Goal: Task Accomplishment & Management: Use online tool/utility

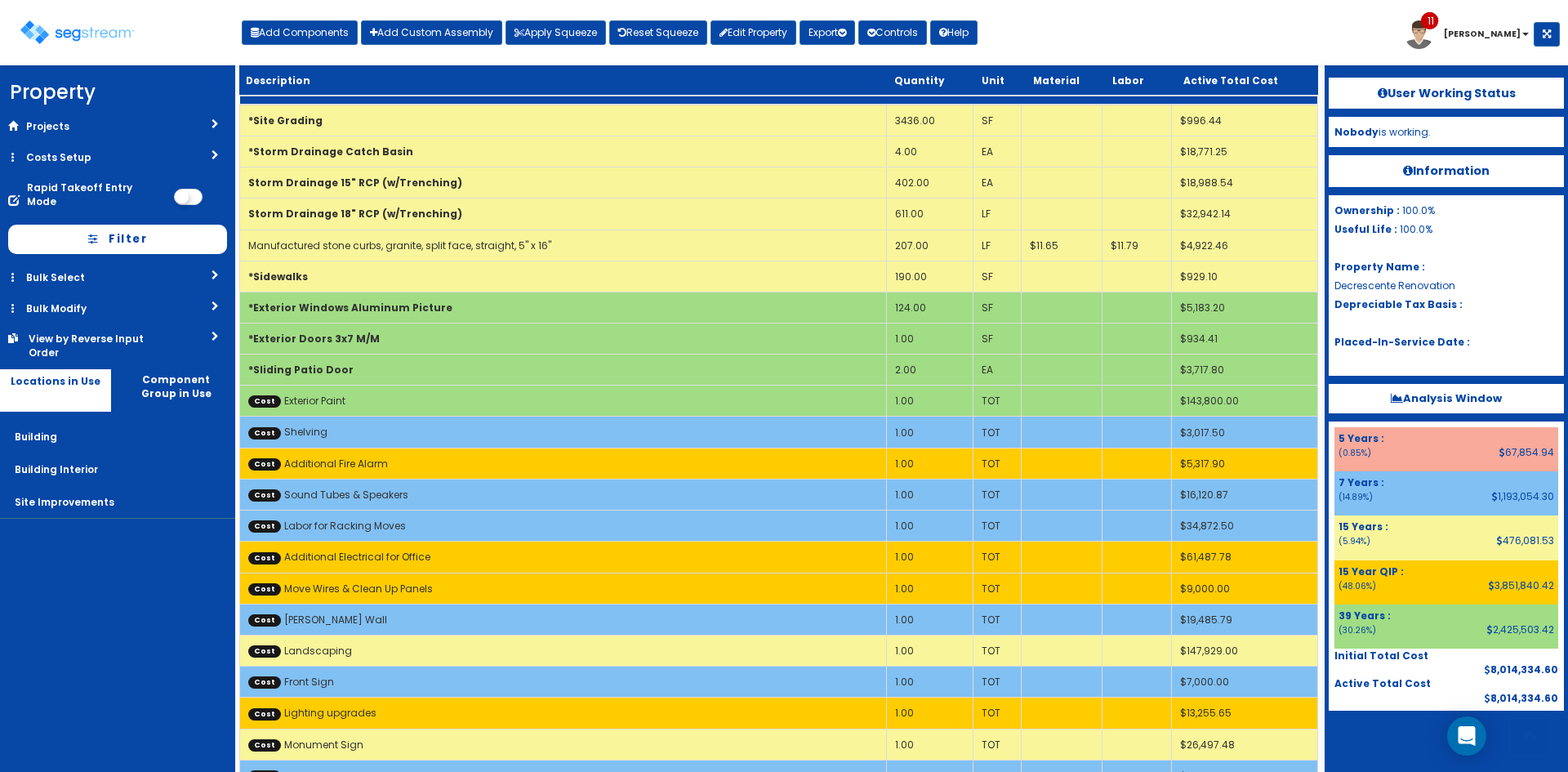
scroll to position [1389, 0]
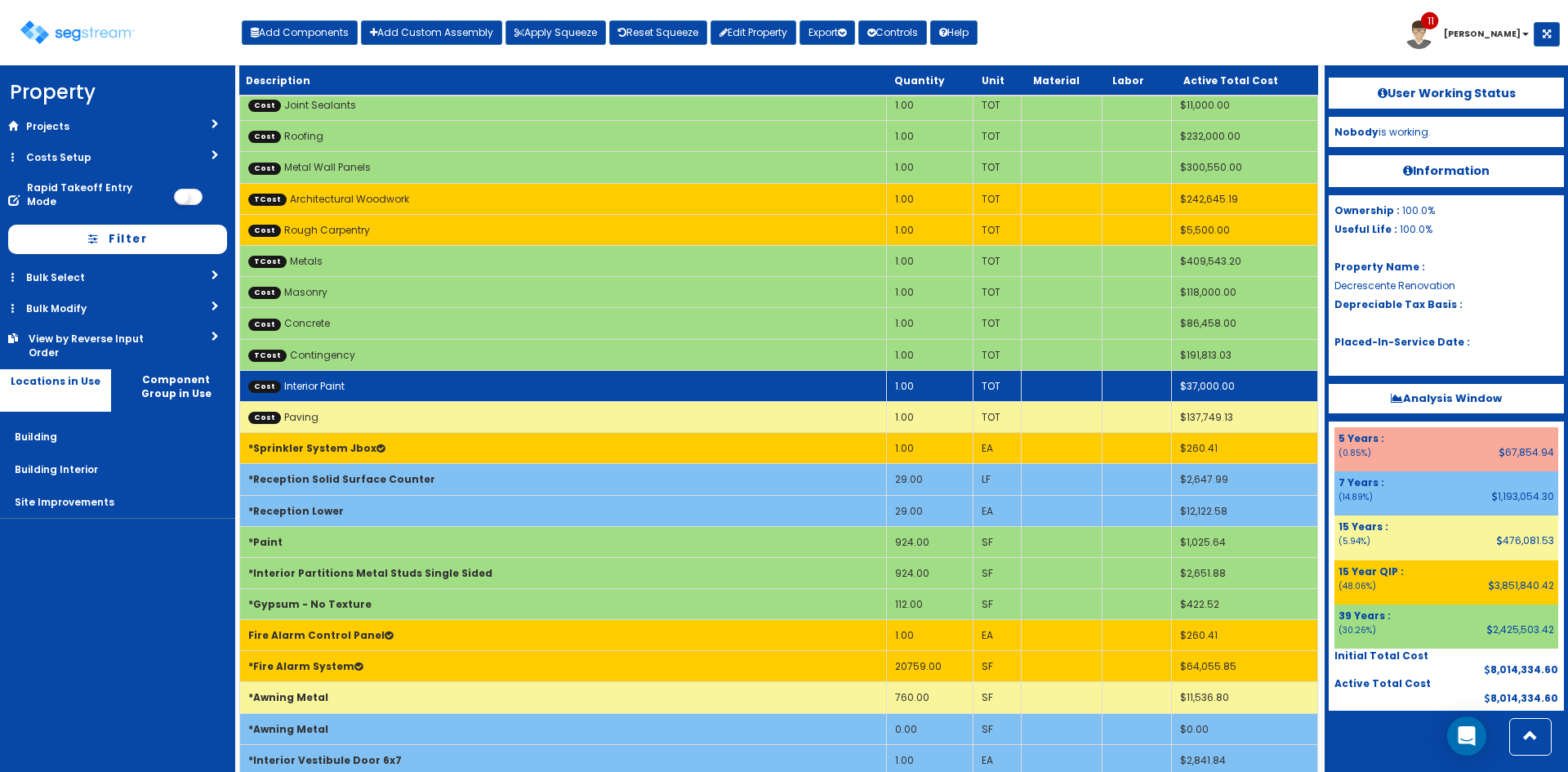
click at [838, 387] on td "Cost Interior Paint" at bounding box center [563, 386] width 647 height 31
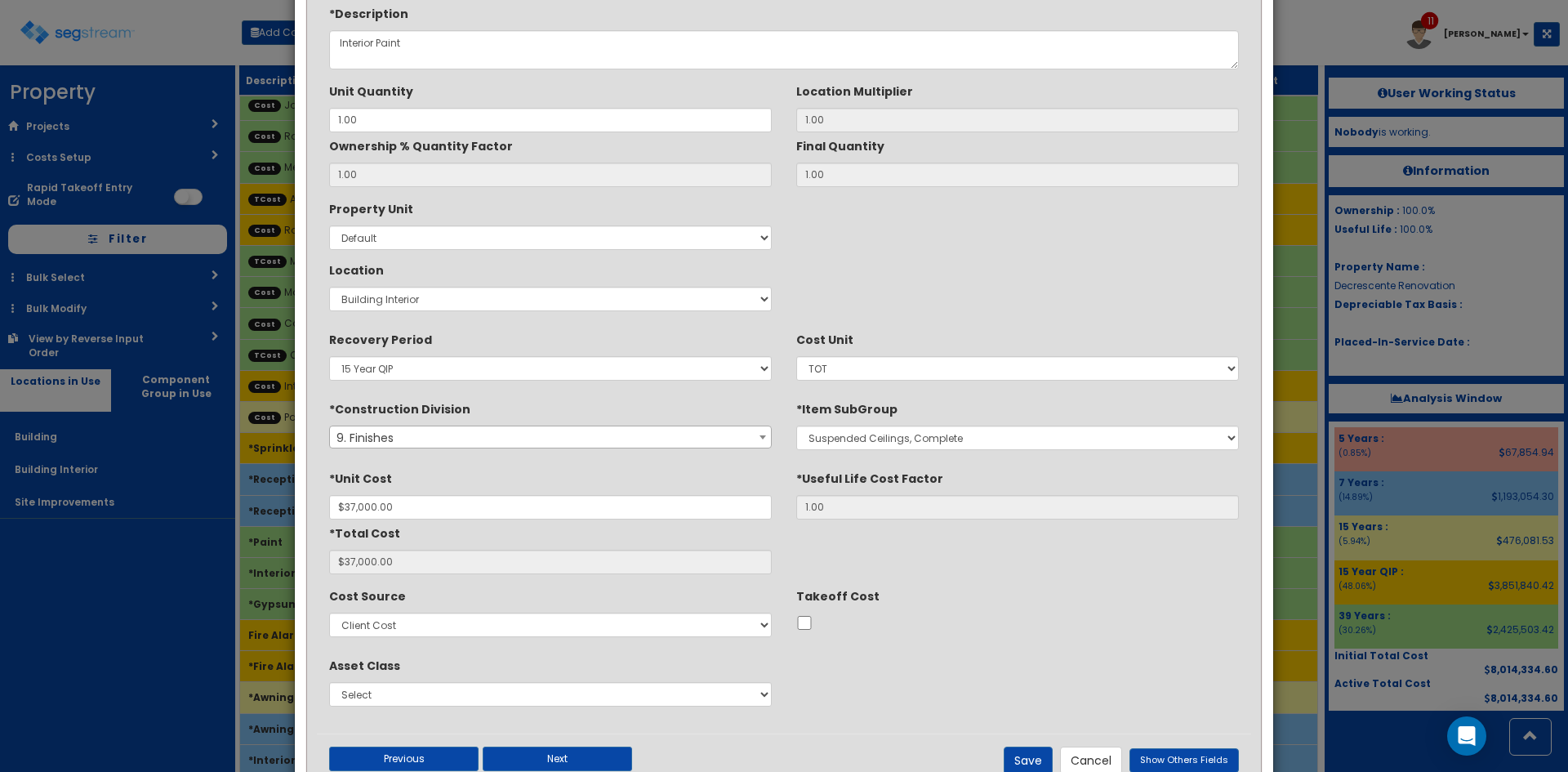
scroll to position [136, 0]
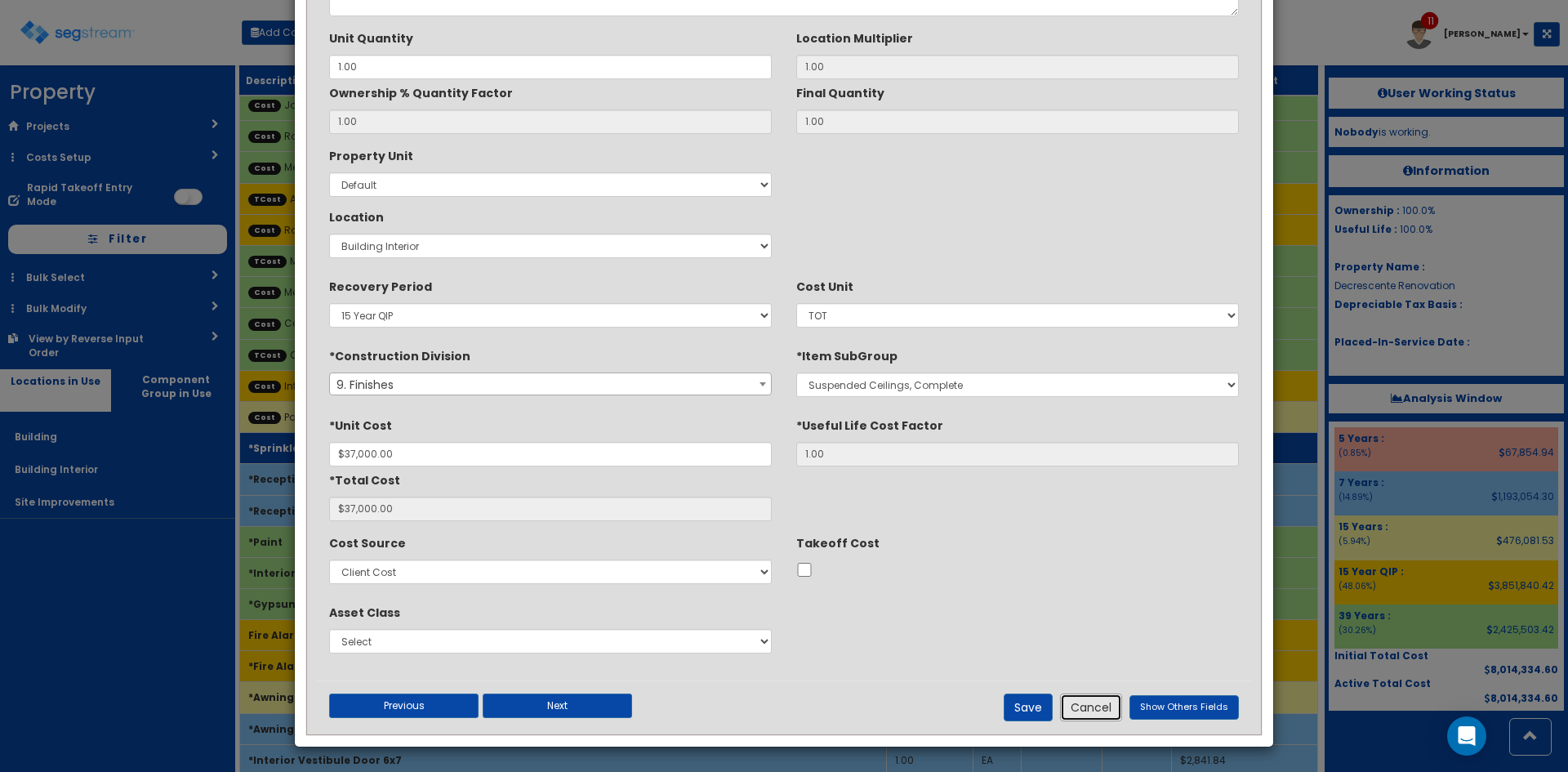
drag, startPoint x: 1084, startPoint y: 712, endPoint x: 1189, endPoint y: 441, distance: 290.6
click at [1085, 711] on button "Cancel" at bounding box center [1091, 708] width 62 height 28
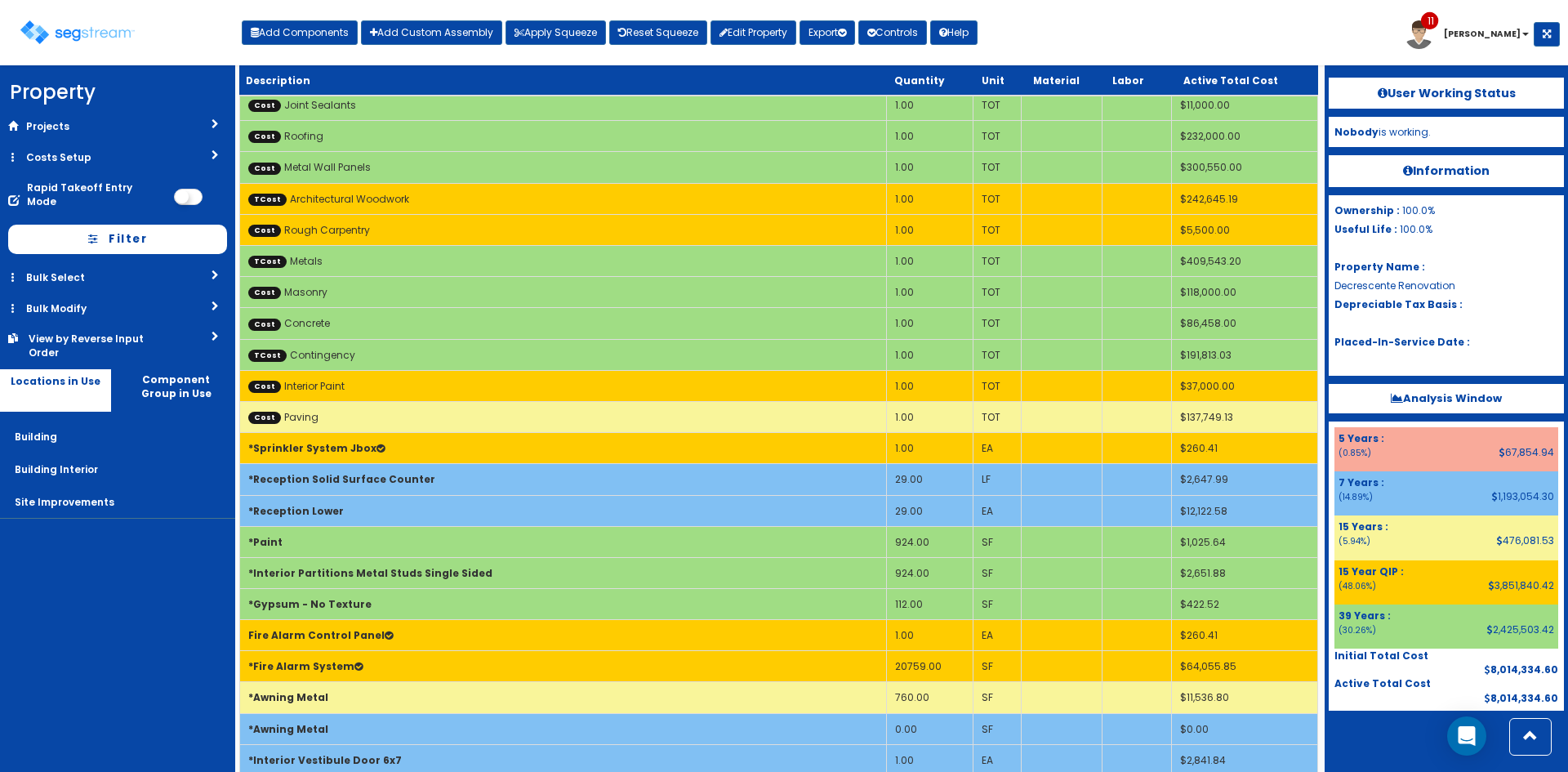
scroll to position [16, 0]
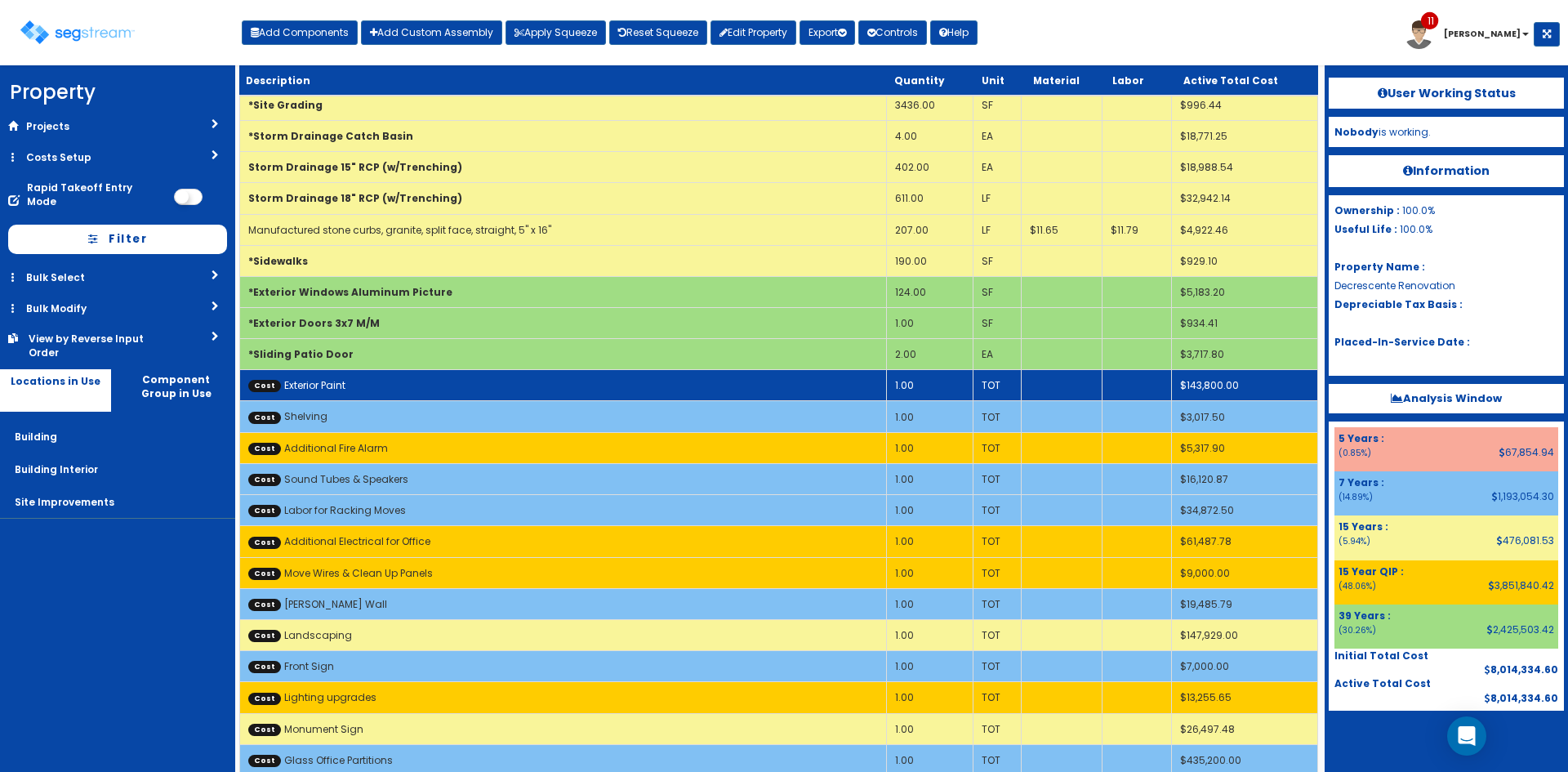
click at [729, 389] on td "Cost Exterior Paint" at bounding box center [563, 386] width 647 height 31
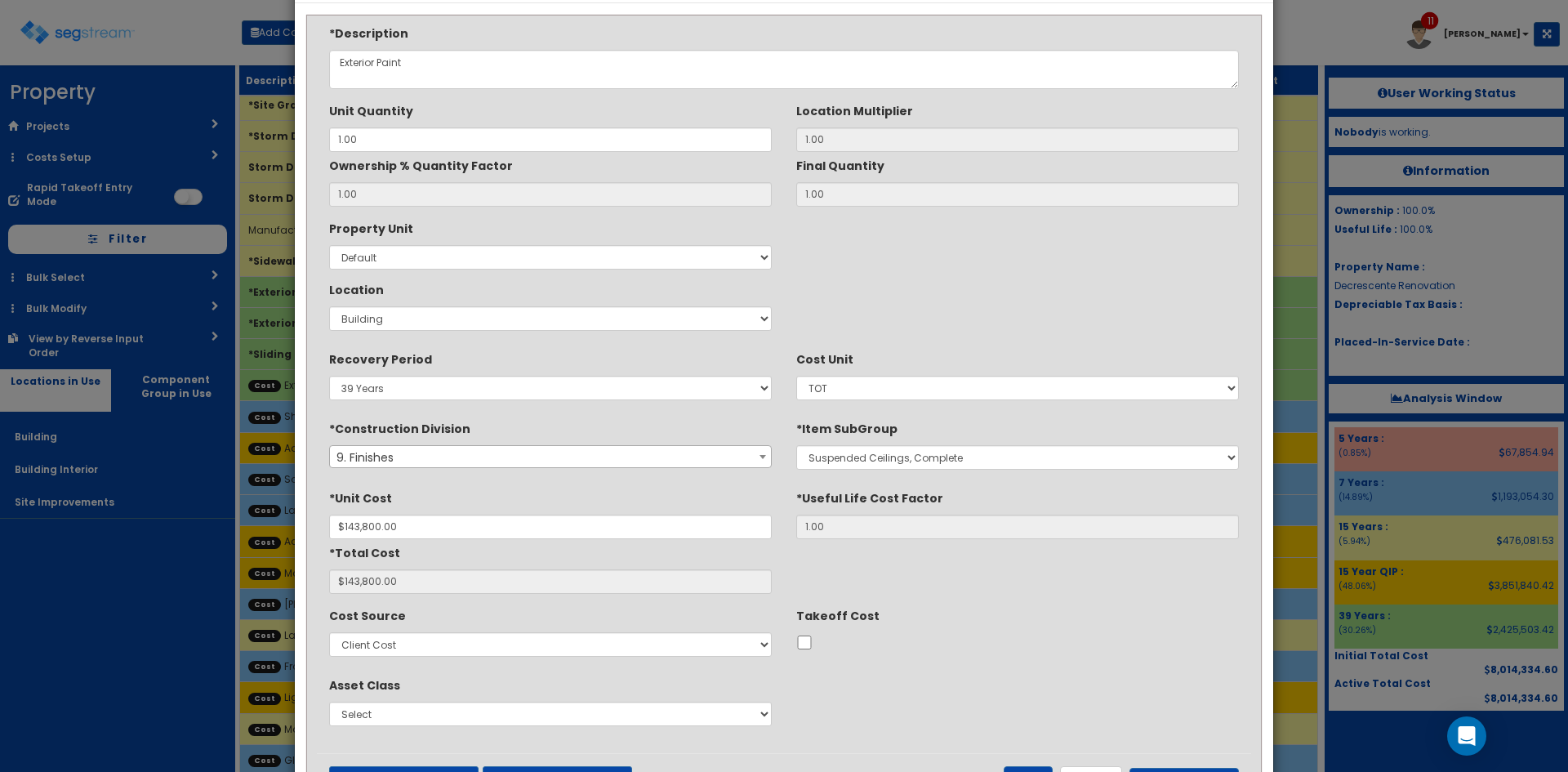
scroll to position [136, 0]
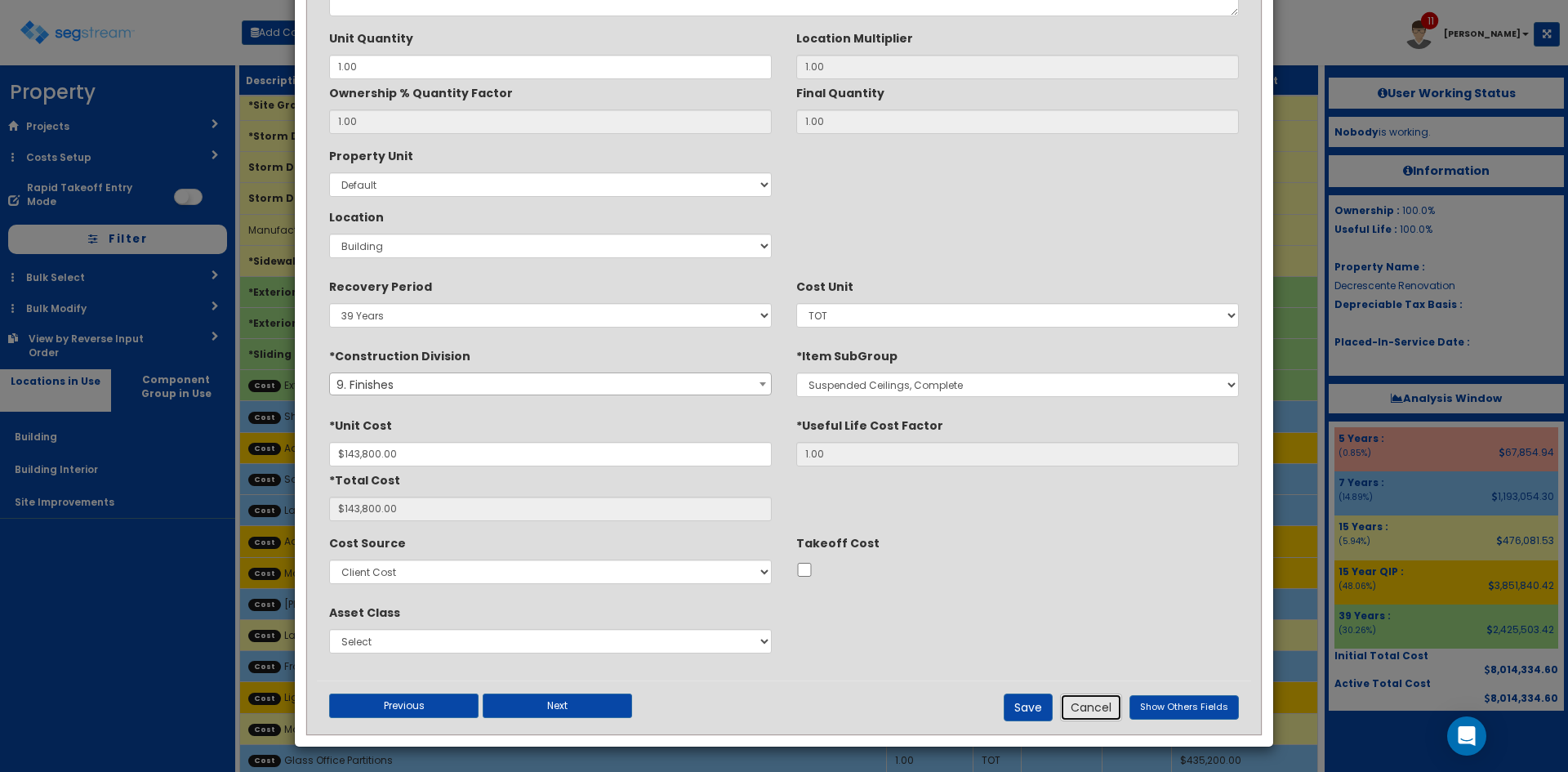
click at [1122, 711] on button "Cancel" at bounding box center [1091, 708] width 62 height 28
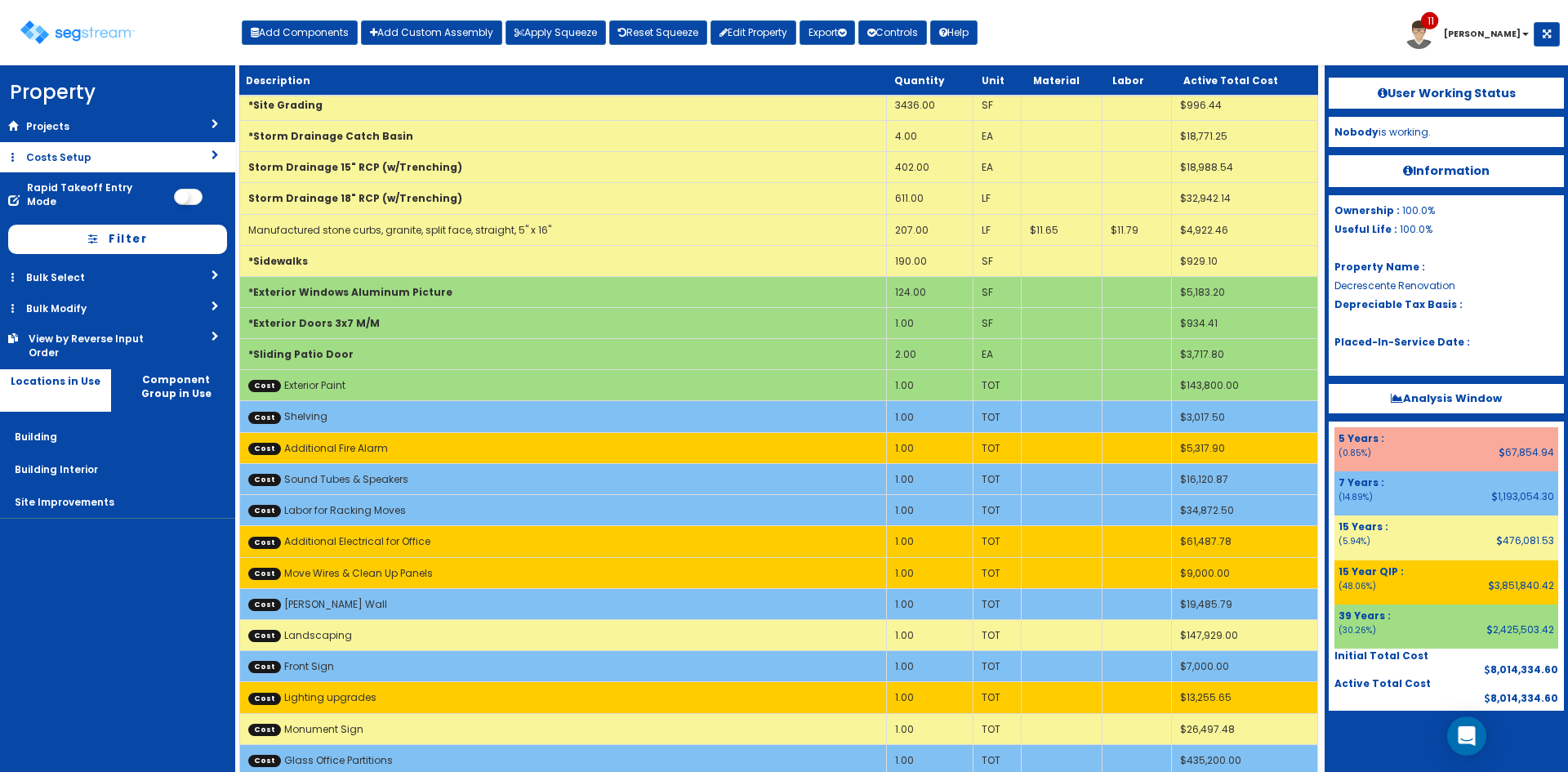
click at [170, 157] on link "Costs Setup" at bounding box center [117, 157] width 235 height 31
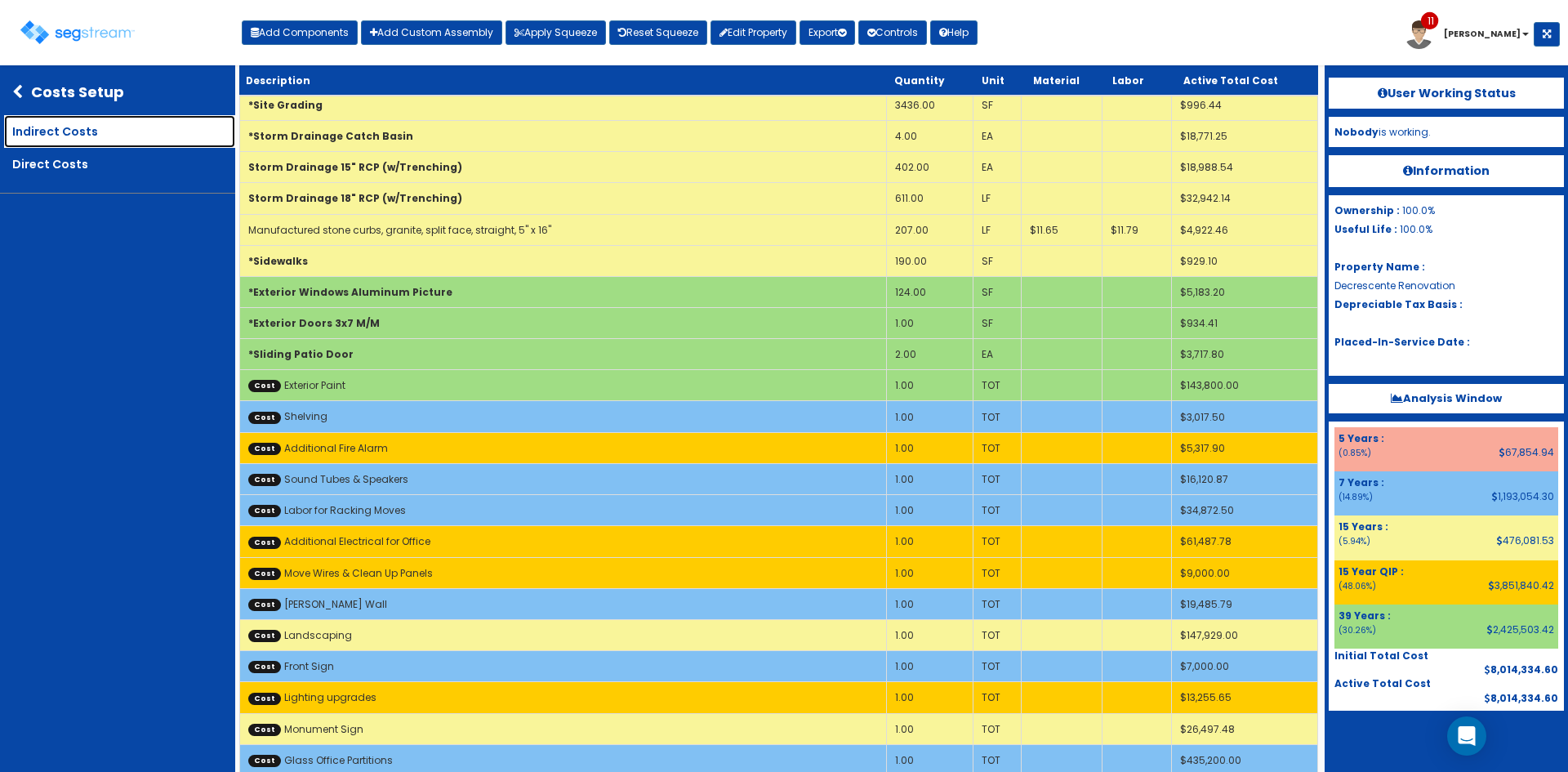
click at [94, 139] on link "Indirect Costs" at bounding box center [119, 131] width 231 height 32
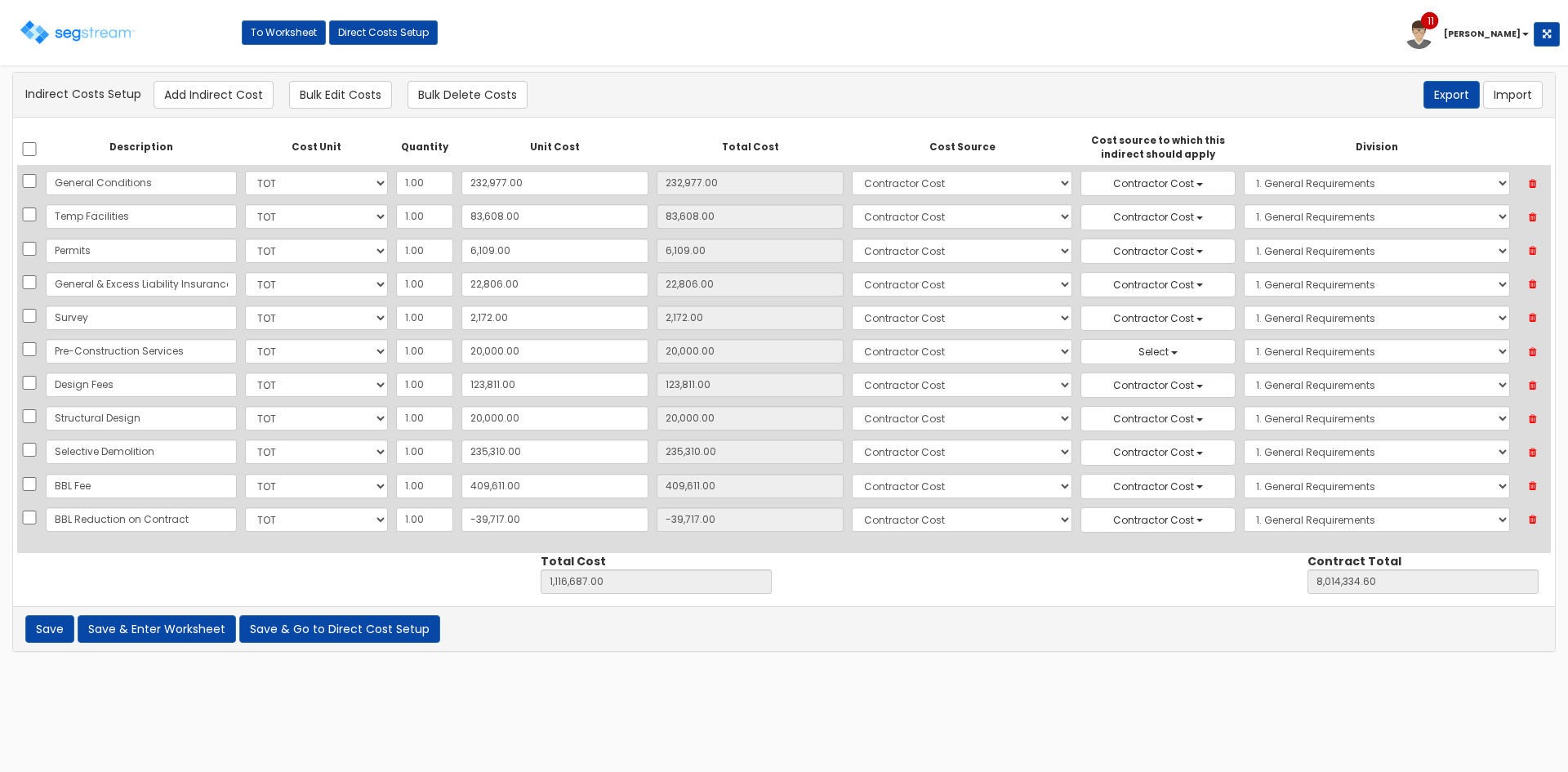
select select
click at [1131, 357] on button "Select" at bounding box center [1158, 351] width 155 height 25
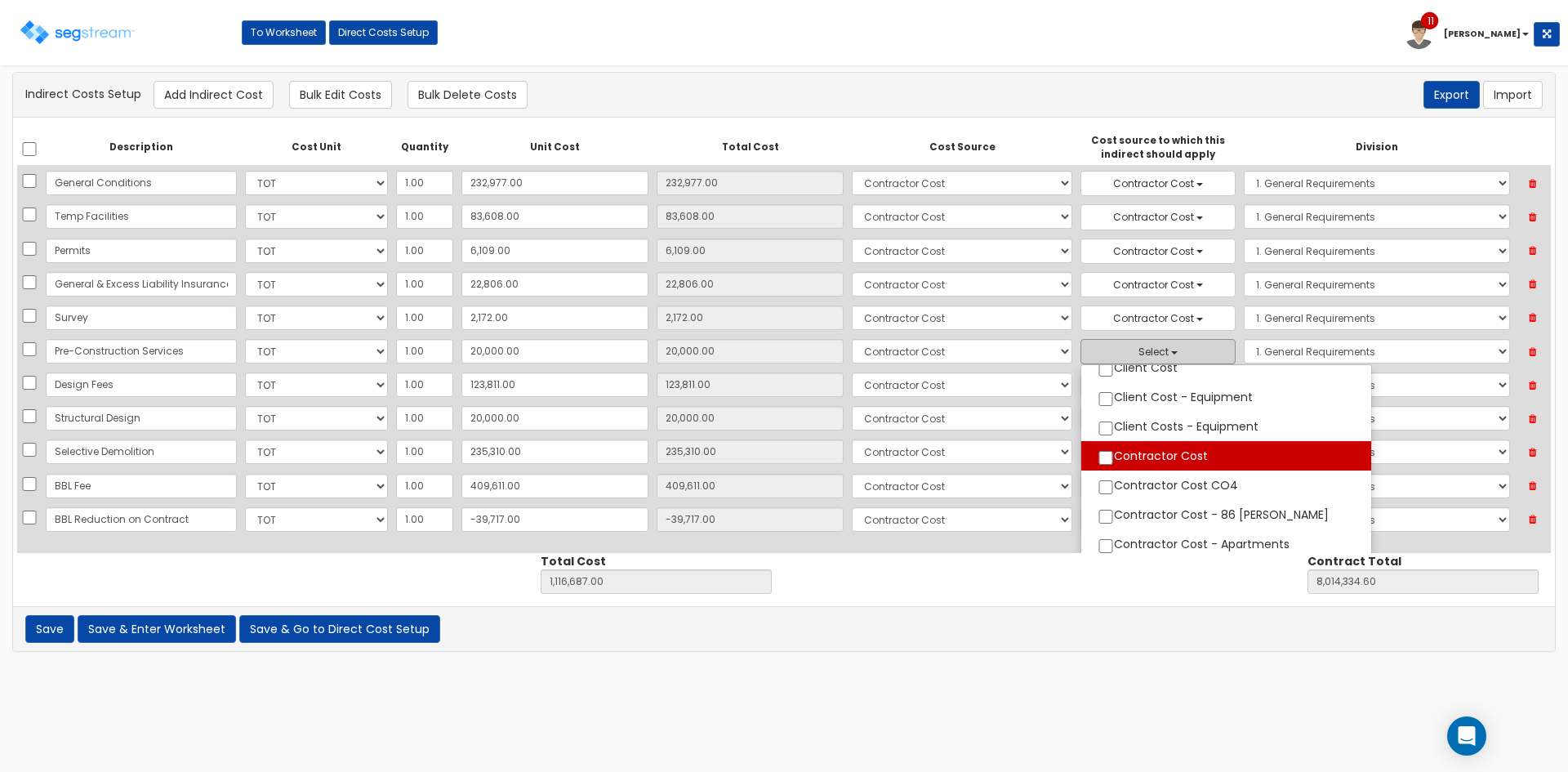
scroll to position [108, 0]
click at [1081, 456] on label "Contractor Cost" at bounding box center [1226, 454] width 290 height 21
click at [1098, 456] on input "Contractor Cost" at bounding box center [1106, 456] width 17 height 14
checkbox input "true"
select select "6"
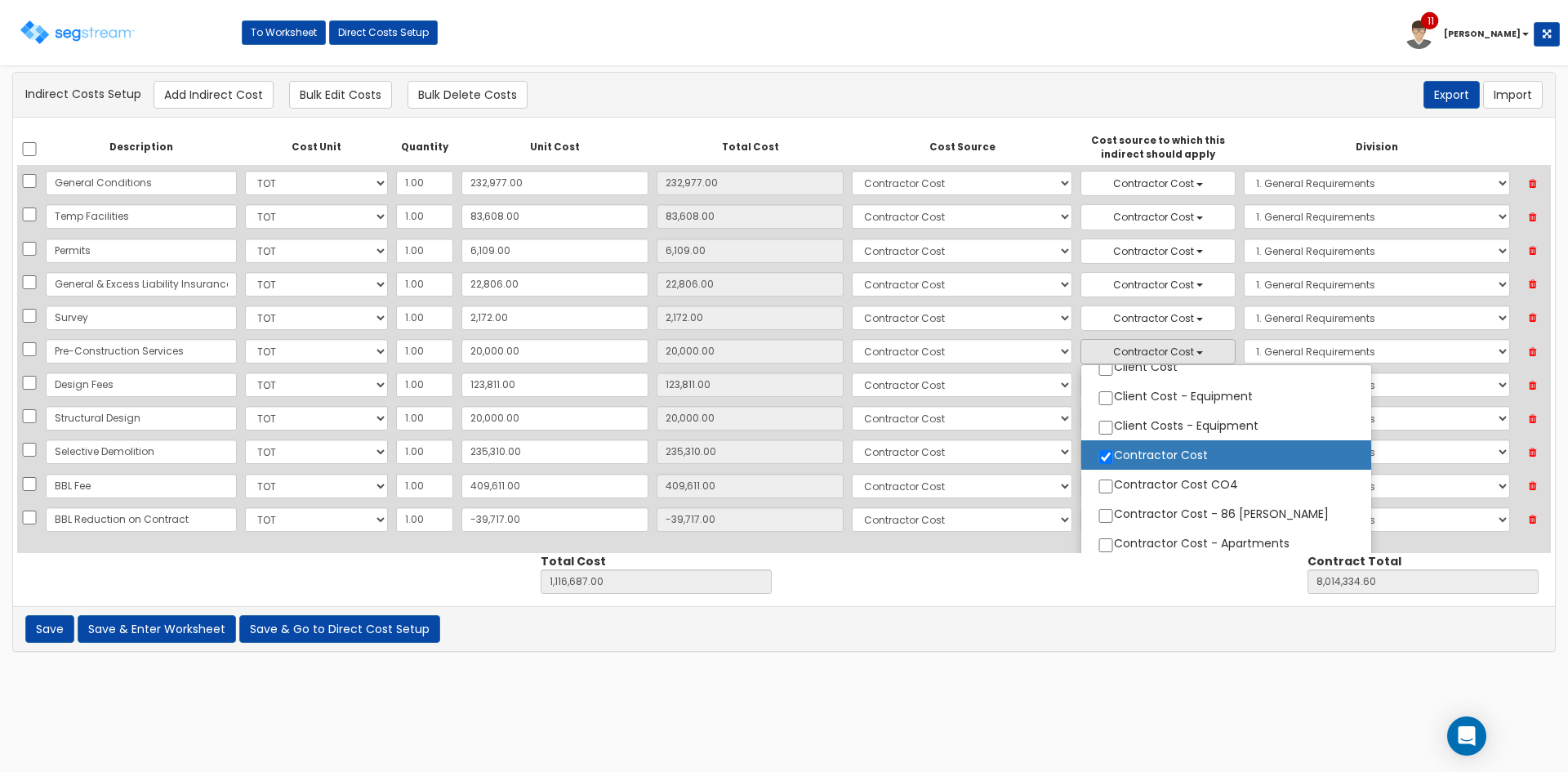
scroll to position [78, 0]
click at [601, 639] on div "Save Save & Enter Worksheet Save & Go to Direct Cost Setup of errors" at bounding box center [784, 629] width 1542 height 45
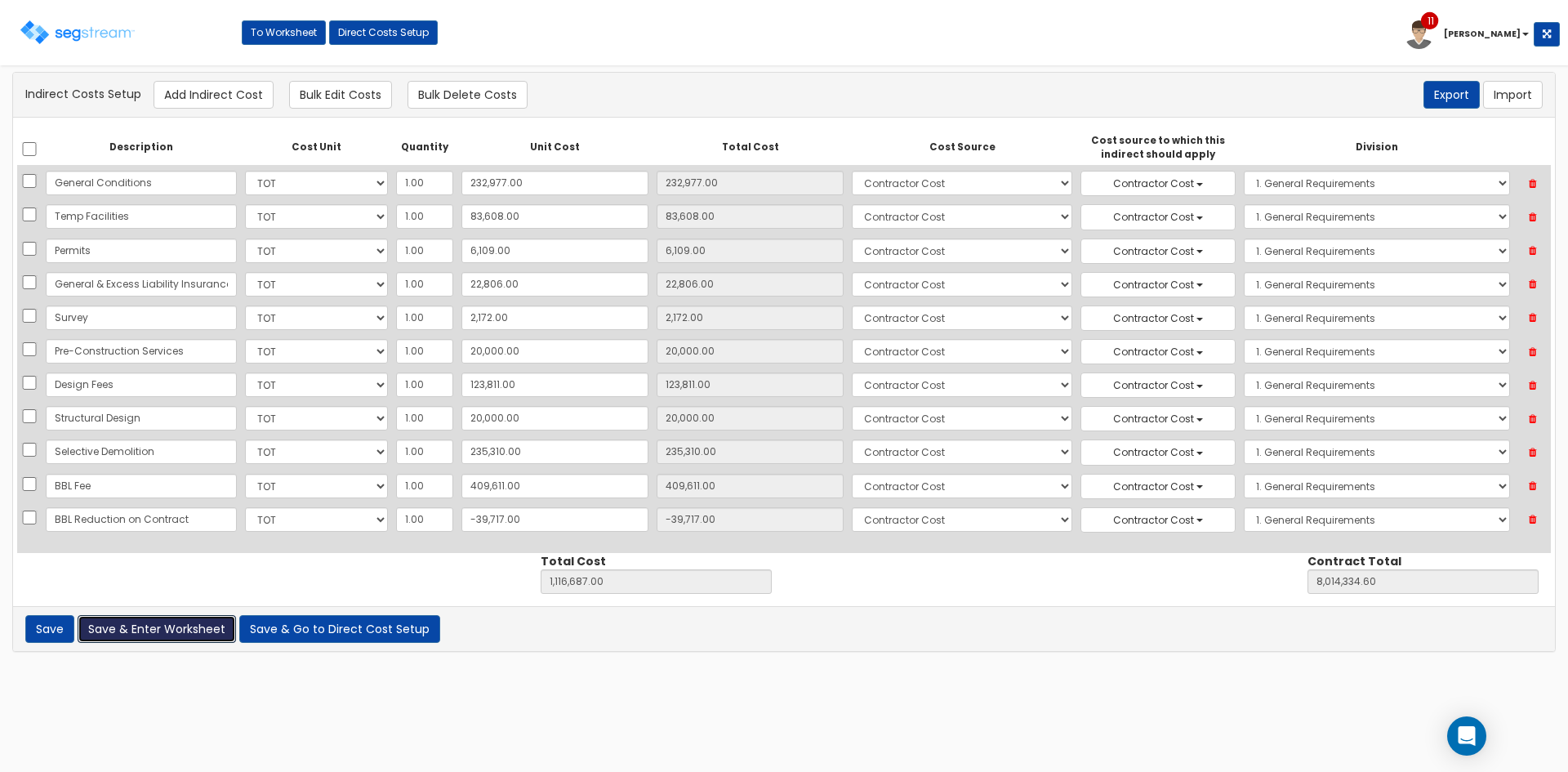
click at [185, 629] on button "Save & Enter Worksheet" at bounding box center [156, 629] width 158 height 28
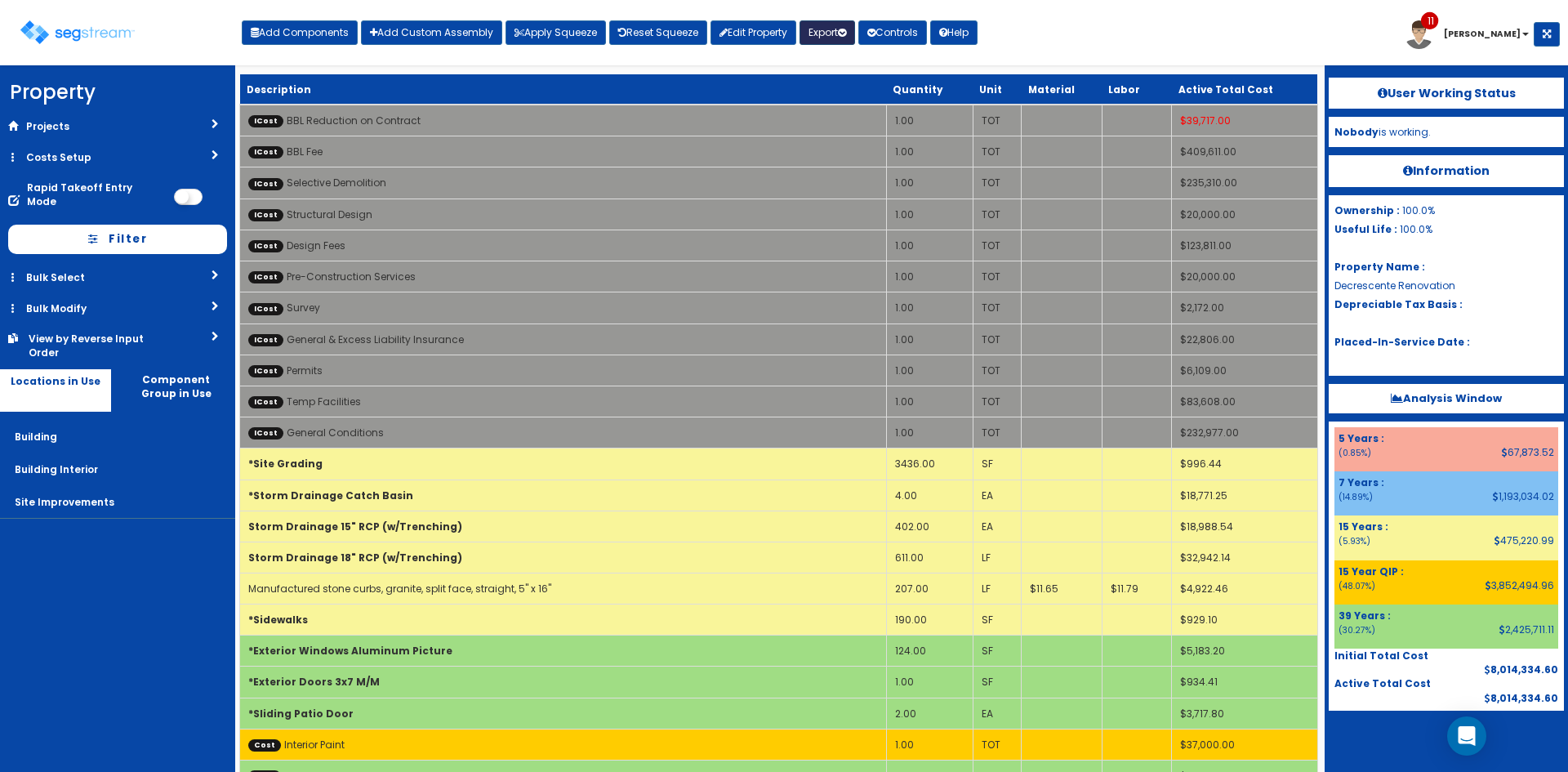
click at [843, 35] on button "Export" at bounding box center [827, 32] width 56 height 24
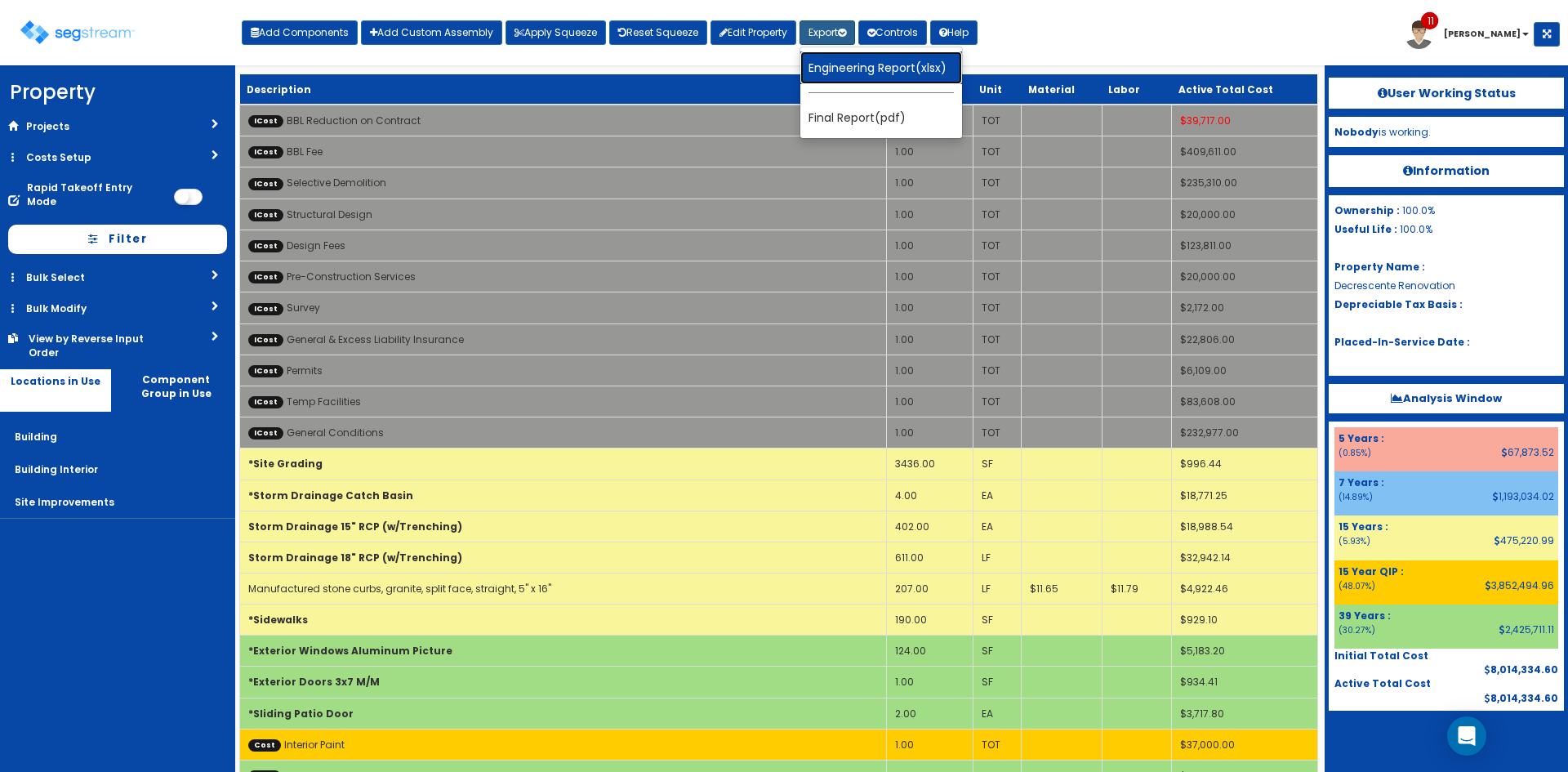
click at [855, 65] on link "Engineering Report(xlsx)" at bounding box center [881, 68] width 162 height 32
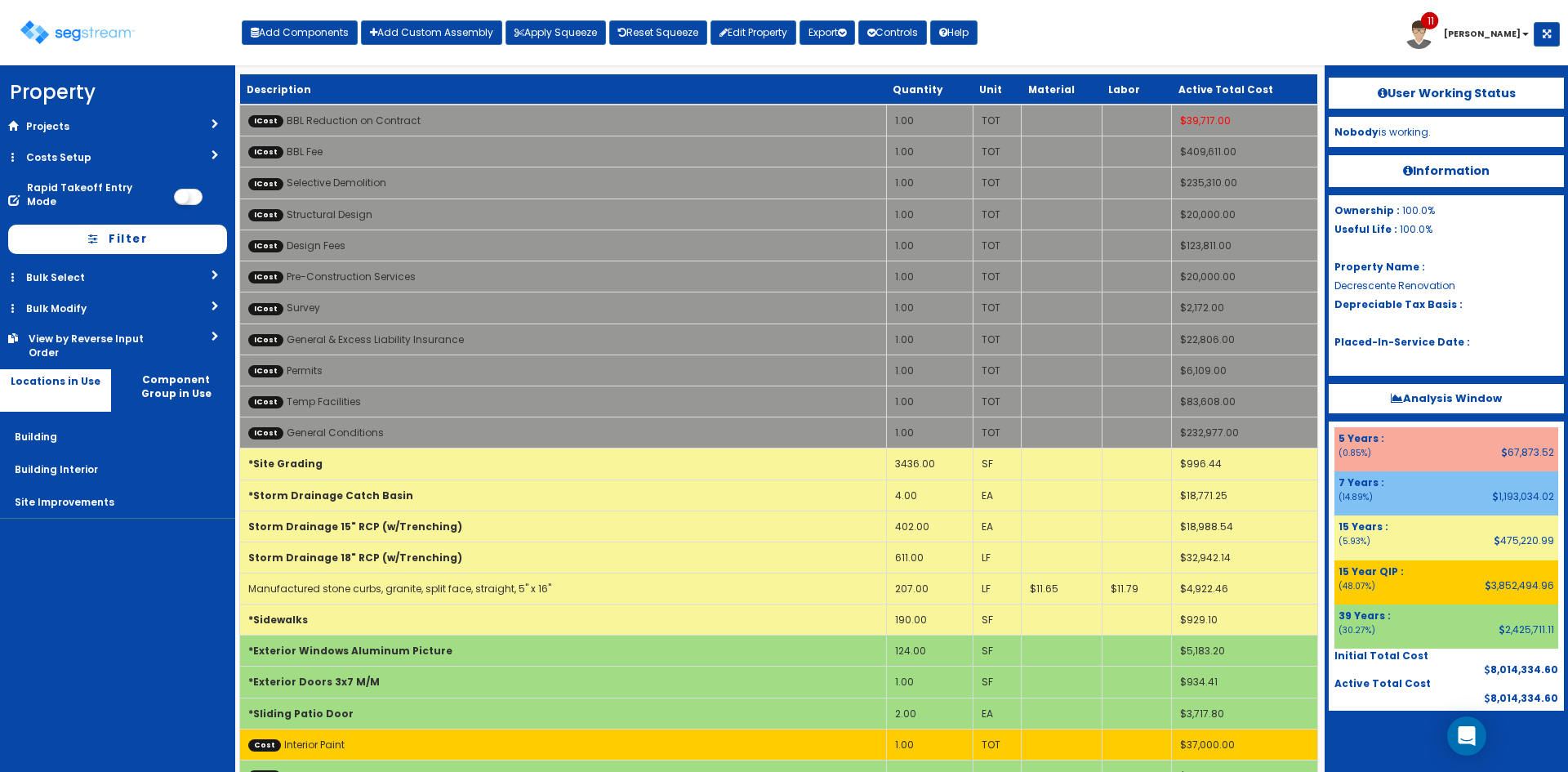
click at [1233, 32] on div "Toggle navigation Add Components Add Custom Assembly Apply Squeeze Reset Squeez…" at bounding box center [784, 38] width 1551 height 53
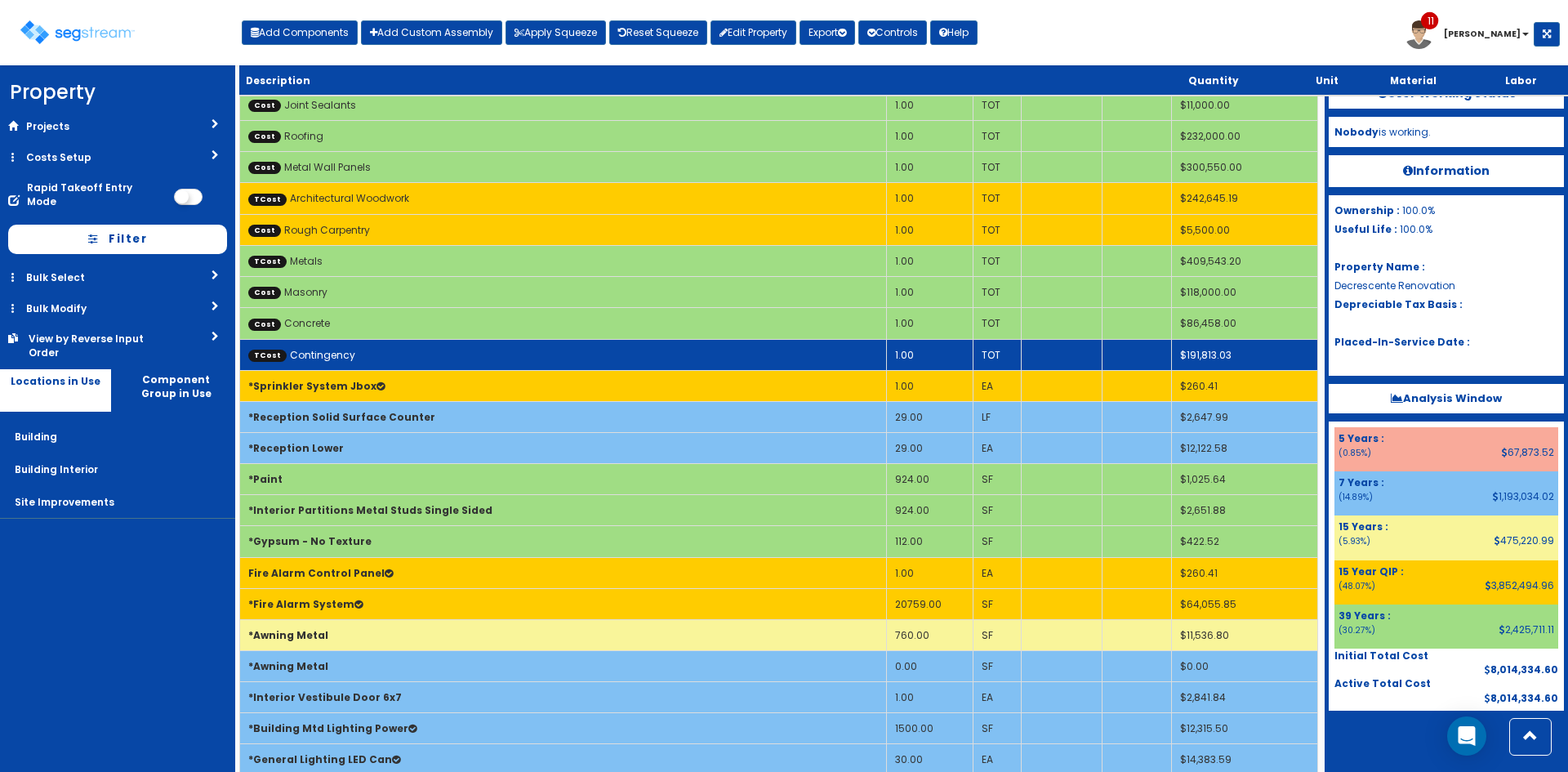
click at [560, 359] on td "TCost Contingency" at bounding box center [563, 355] width 647 height 31
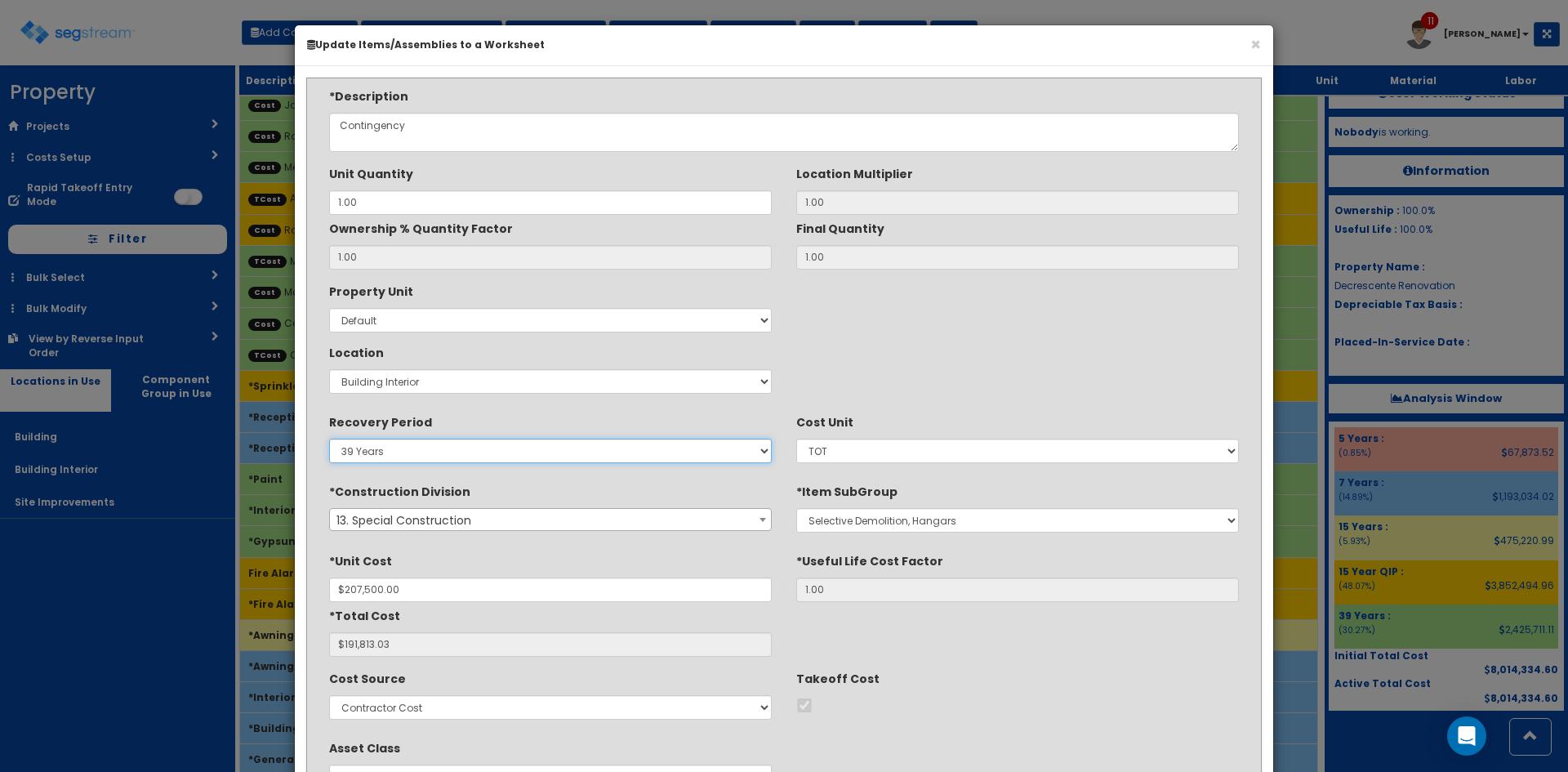
click at [447, 457] on select "5 Years 7 Years 9 Years 10 Years 15 Years 15 Year QLI 15 Year QRP 15 Year QIP 2…" at bounding box center [550, 451] width 443 height 24
select select "15Y_1"
click at [329, 439] on select "5 Years 7 Years 9 Years 10 Years 15 Years 15 Year QLI 15 Year QRP 15 Year QIP 2…" at bounding box center [550, 451] width 443 height 24
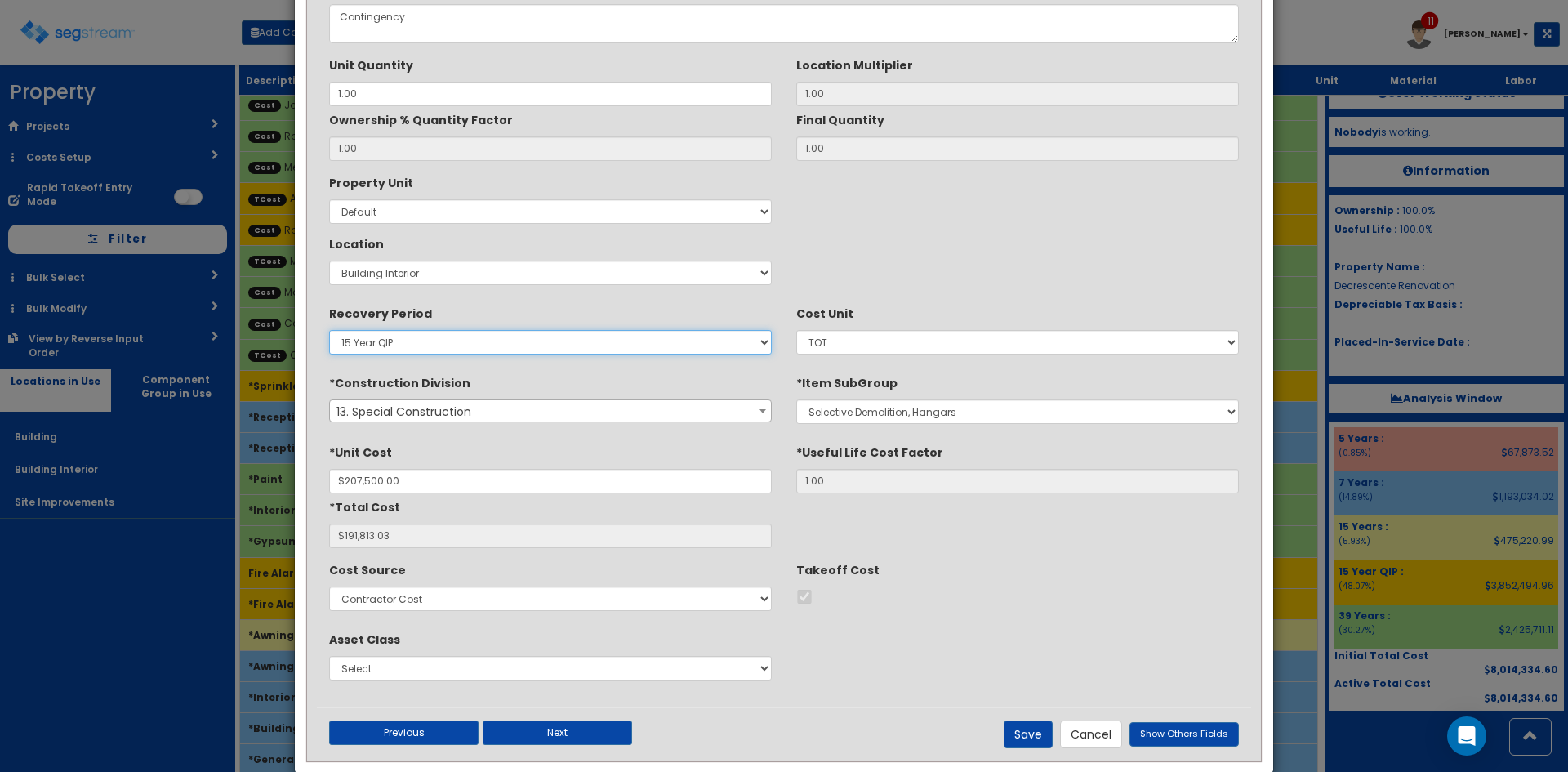
scroll to position [136, 0]
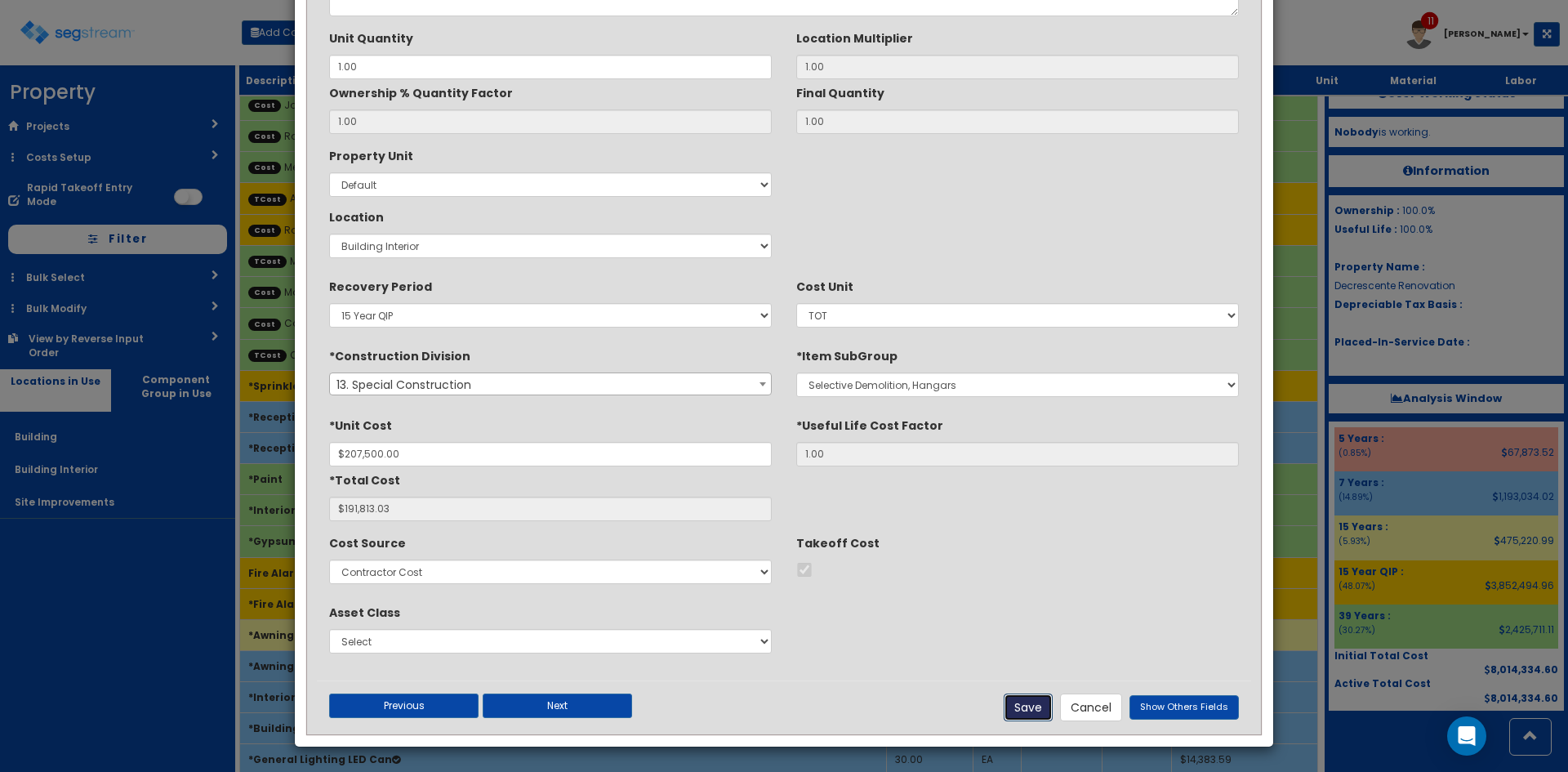
click at [1036, 716] on button "Save" at bounding box center [1028, 708] width 49 height 28
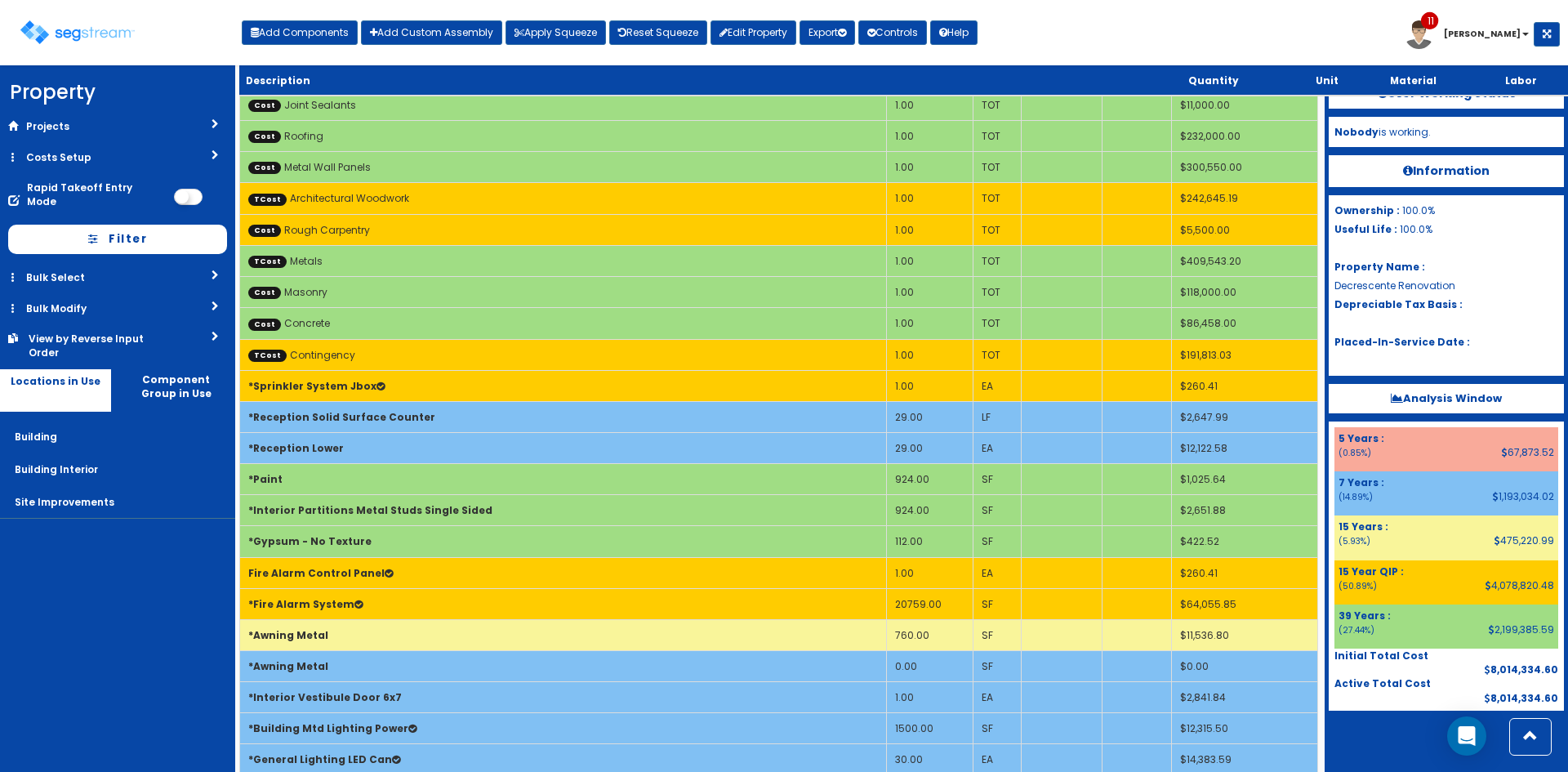
click at [1067, 14] on div "Toggle navigation Add Components Add Custom Assembly Apply Squeeze Reset Squeez…" at bounding box center [784, 38] width 1551 height 53
click at [833, 31] on button "Export" at bounding box center [827, 32] width 56 height 24
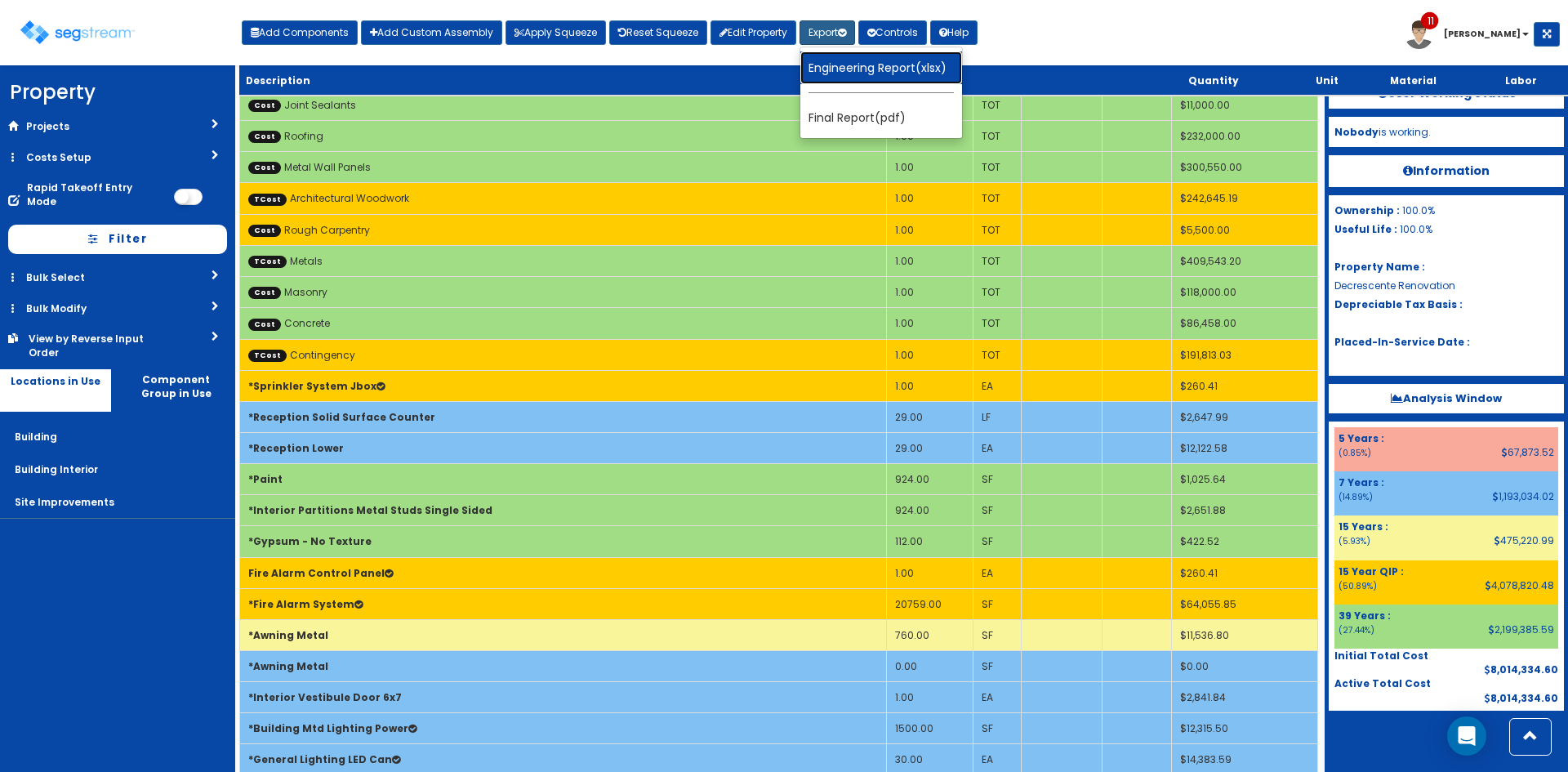
click at [851, 68] on link "Engineering Report(xlsx)" at bounding box center [881, 68] width 162 height 32
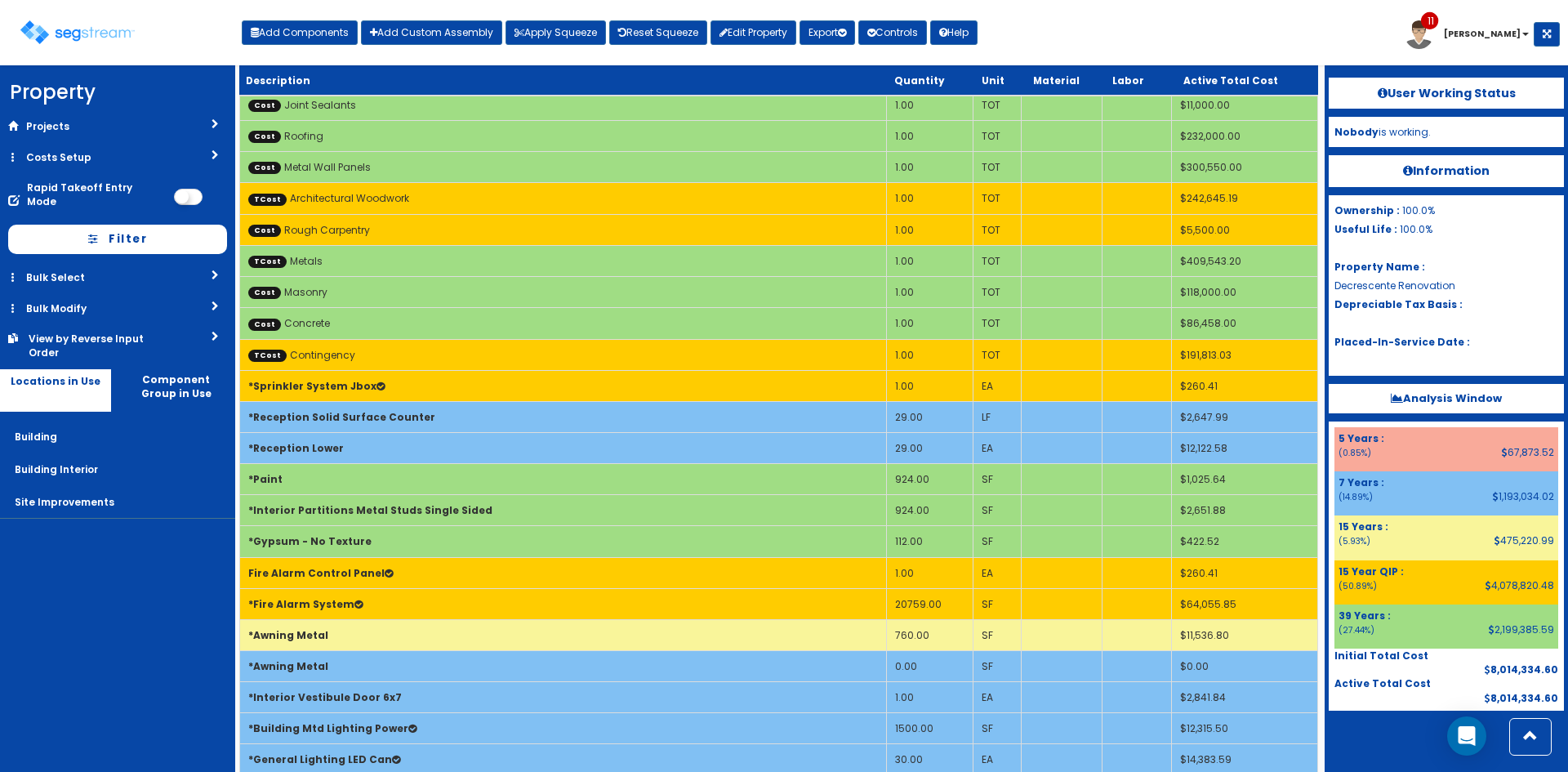
scroll to position [546, 0]
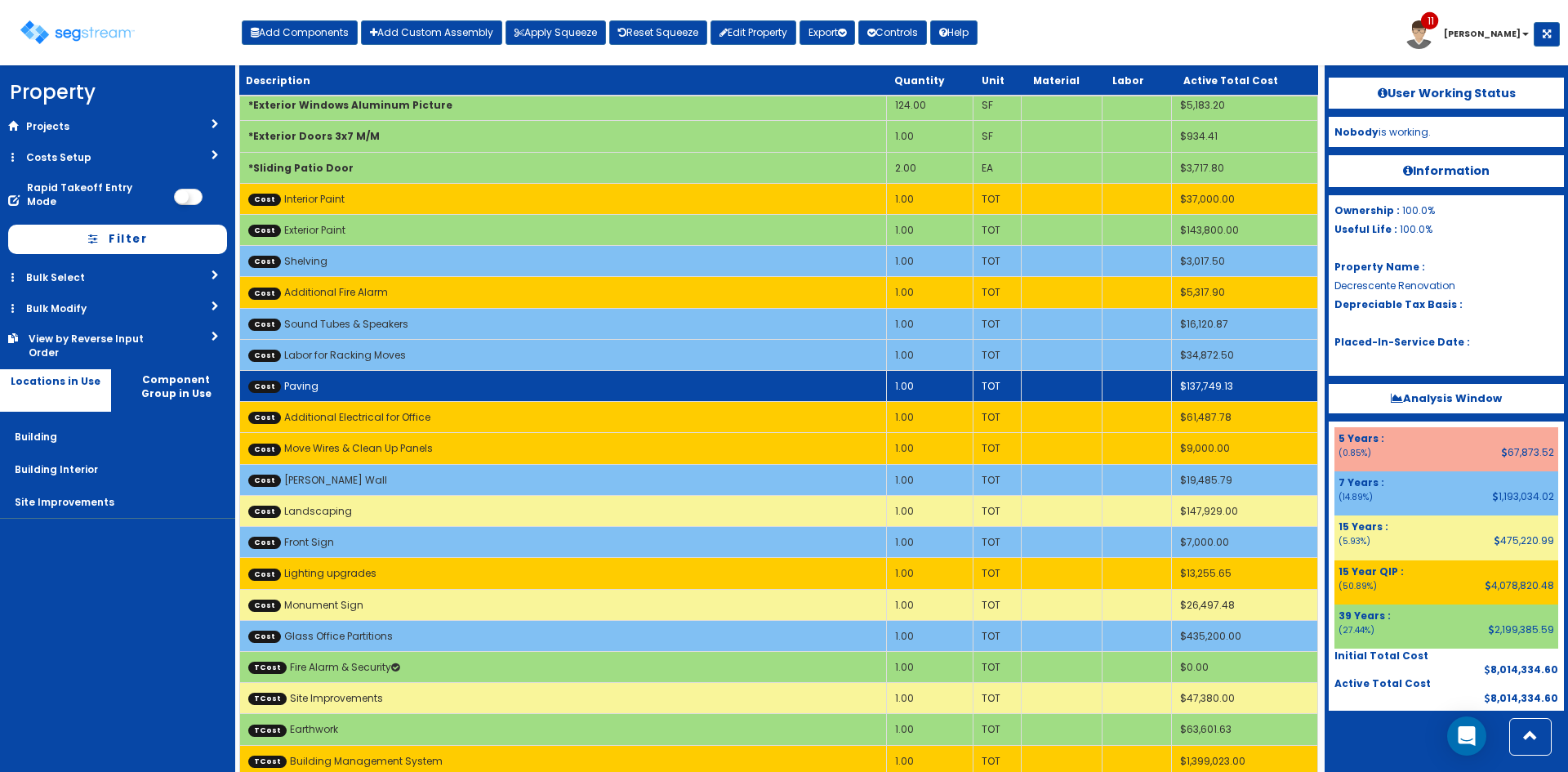
click at [812, 380] on td "Cost Paving" at bounding box center [563, 386] width 647 height 31
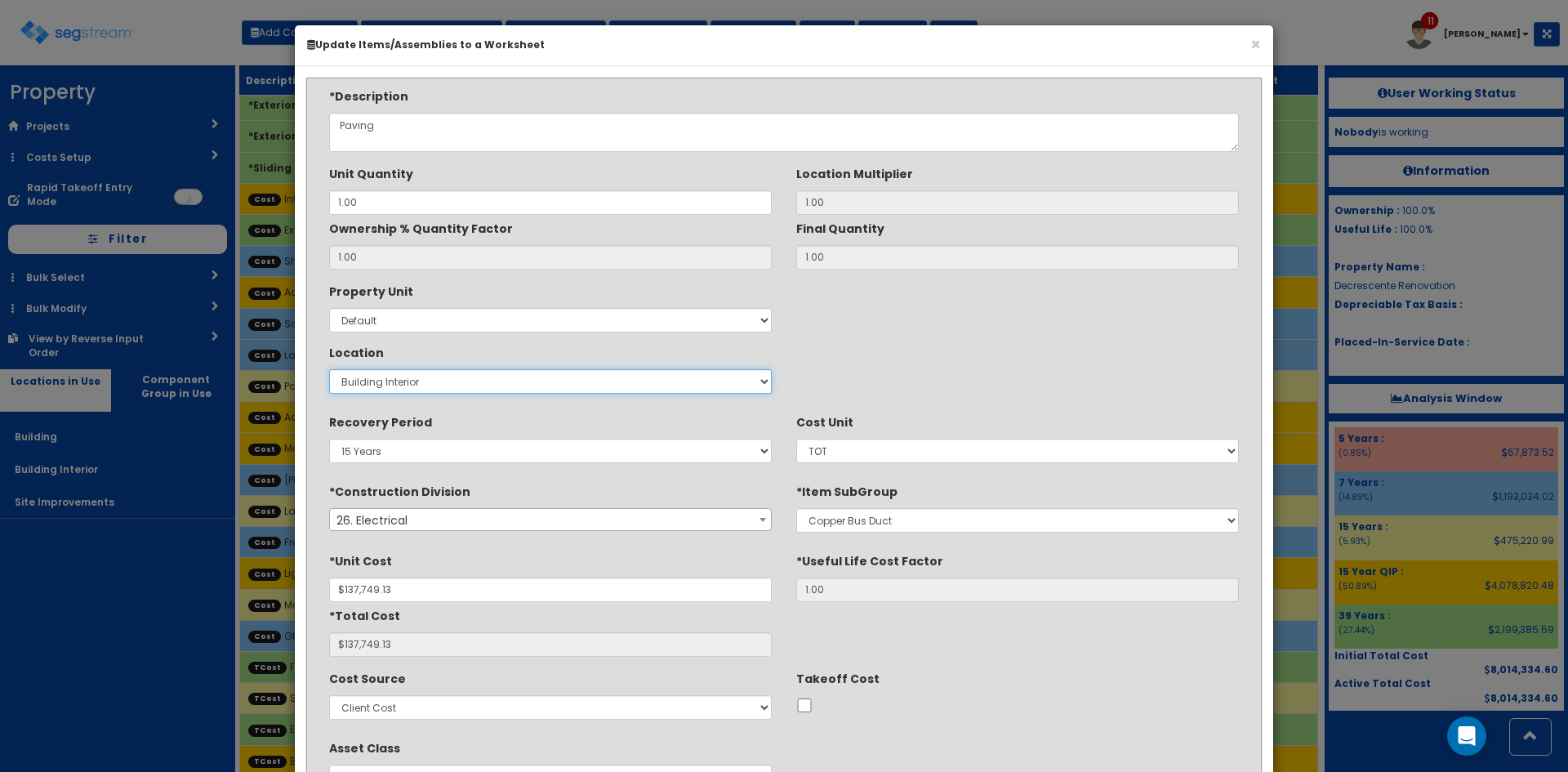
click at [611, 380] on select "Select Building Building Interior Site Improvements Add New Location" at bounding box center [550, 381] width 443 height 24
select select "27"
click at [329, 369] on select "Select Building Building Interior Site Improvements Add New Location" at bounding box center [550, 381] width 443 height 24
type input "1"
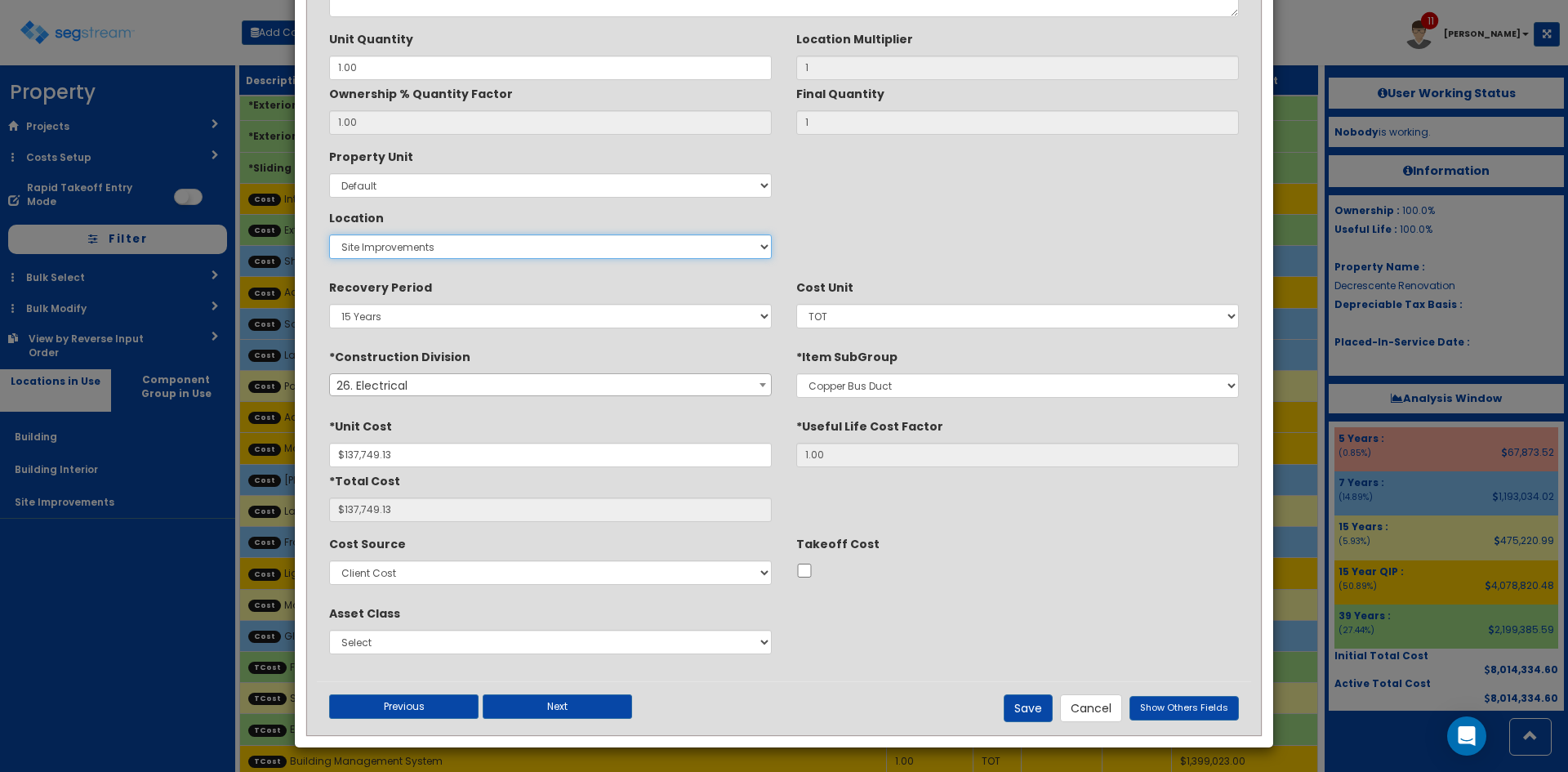
scroll to position [136, 0]
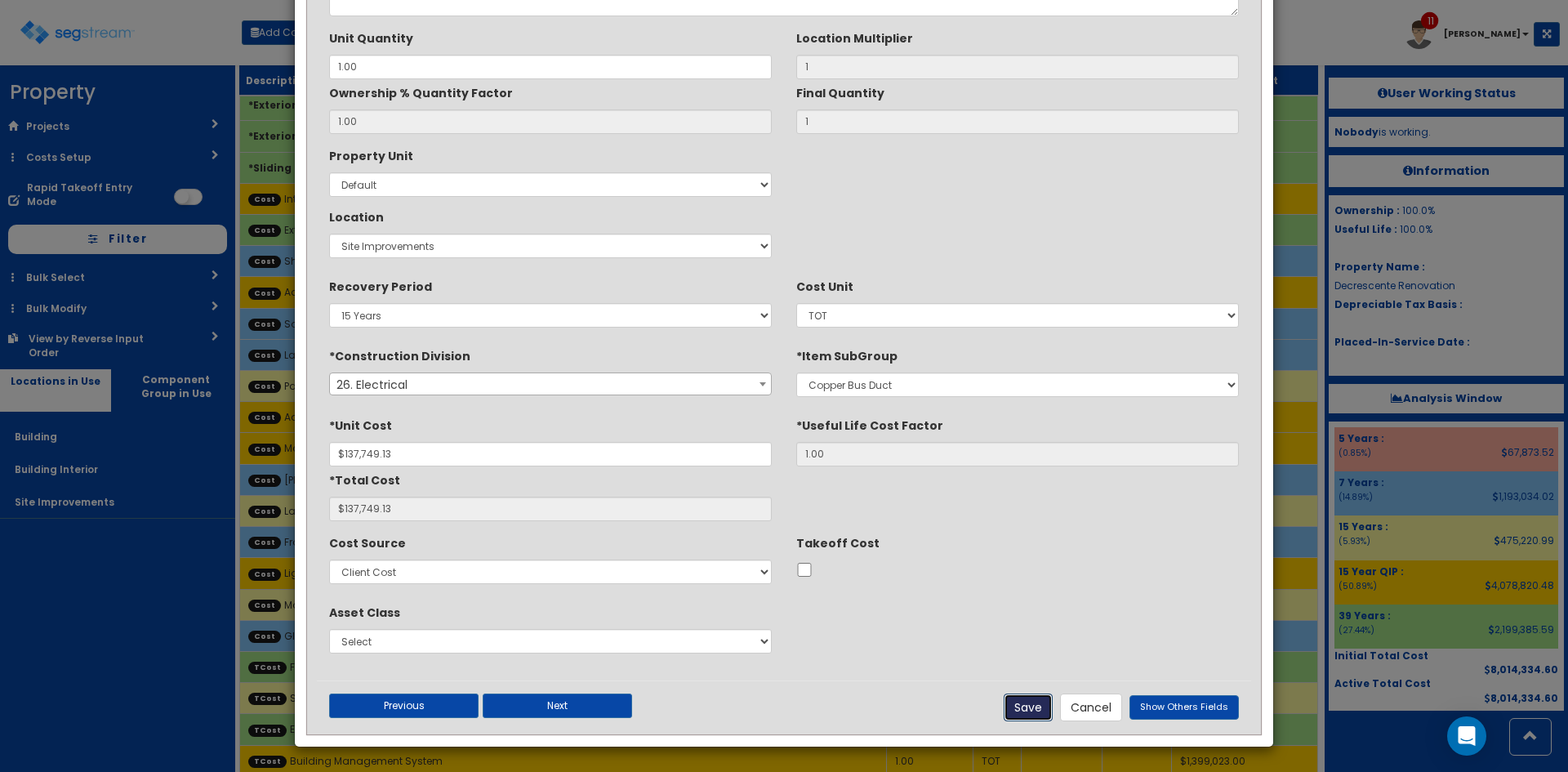
click at [1032, 711] on button "Save" at bounding box center [1028, 708] width 49 height 28
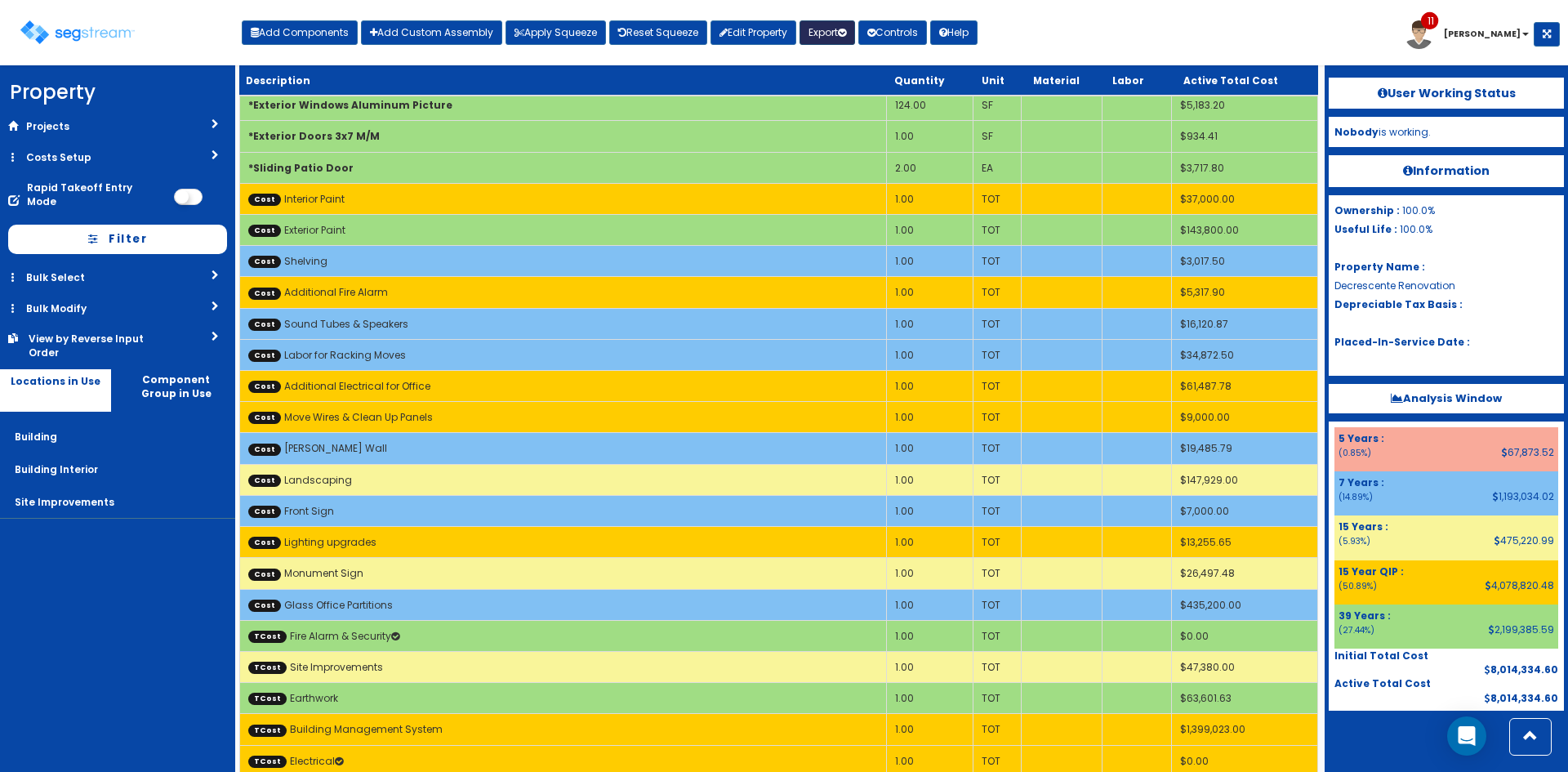
click at [831, 30] on button "Export" at bounding box center [827, 32] width 56 height 24
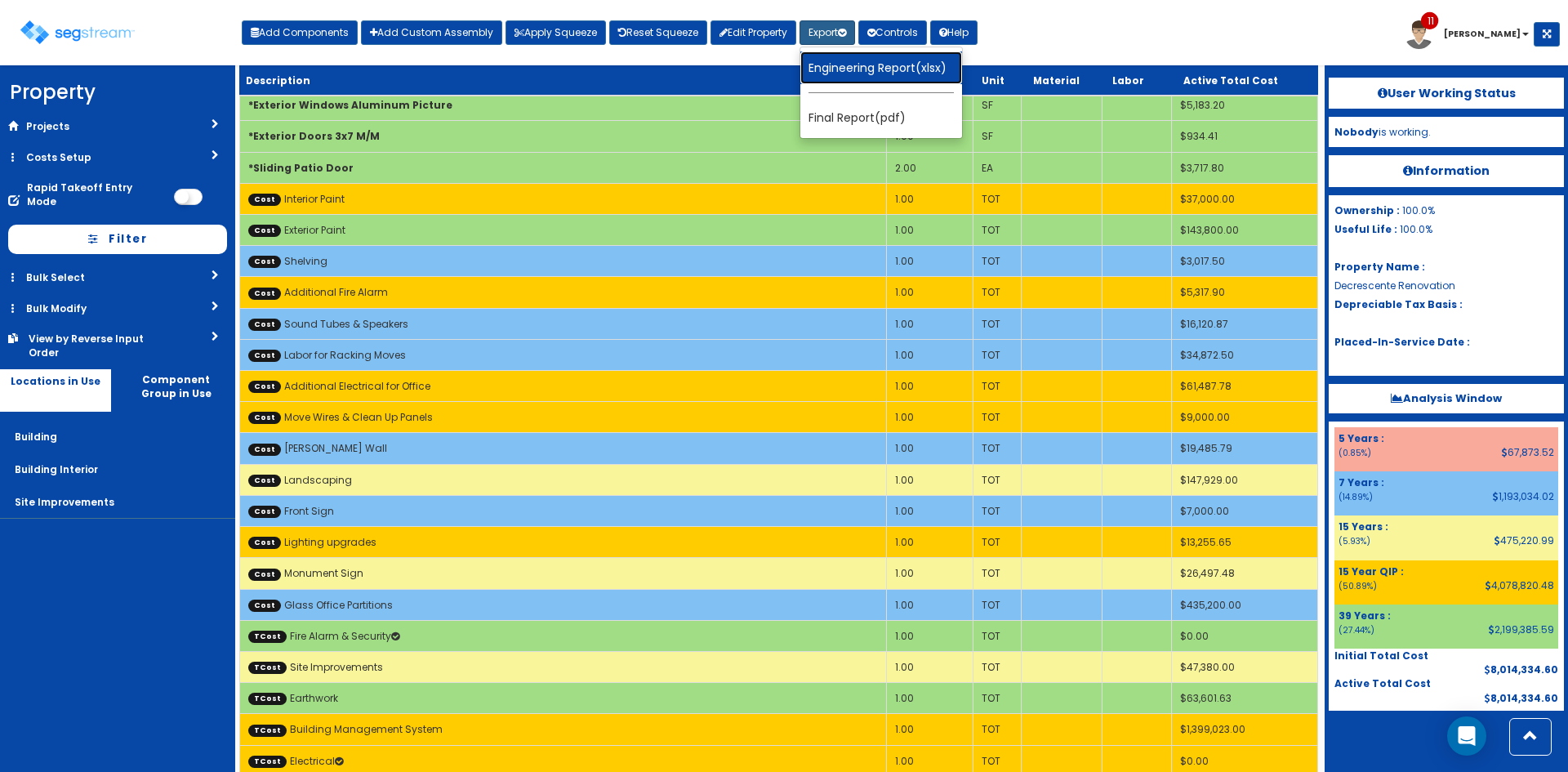
click at [867, 68] on link "Engineering Report(xlsx)" at bounding box center [881, 68] width 162 height 32
